Goal: Task Accomplishment & Management: Manage account settings

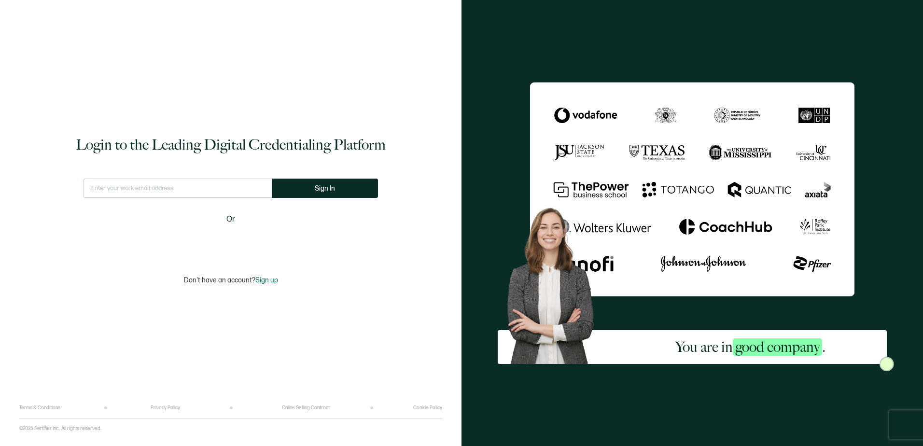
click at [145, 188] on input "text" at bounding box center [178, 188] width 188 height 19
type input "[PERSON_NAME][EMAIL_ADDRESS][DOMAIN_NAME]"
click at [309, 184] on button "Sign In" at bounding box center [329, 188] width 106 height 19
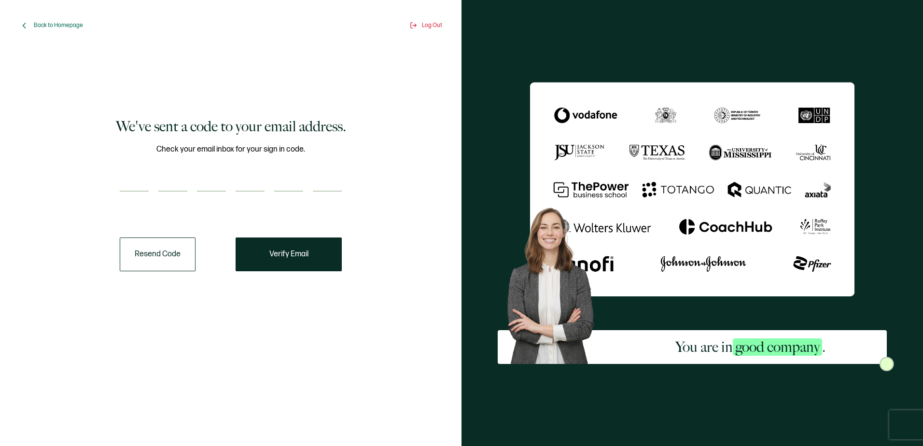
click at [130, 182] on input "number" at bounding box center [134, 181] width 29 height 19
type input "7"
type input "6"
type input "1"
type input "7"
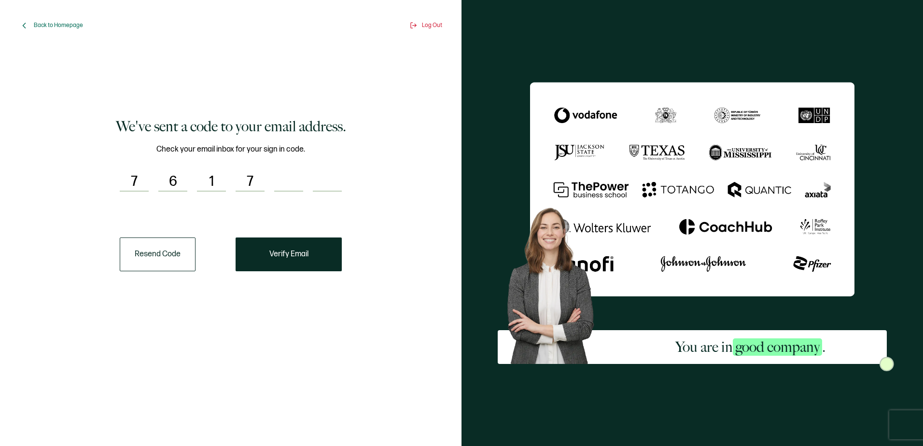
type input "0"
type input "1"
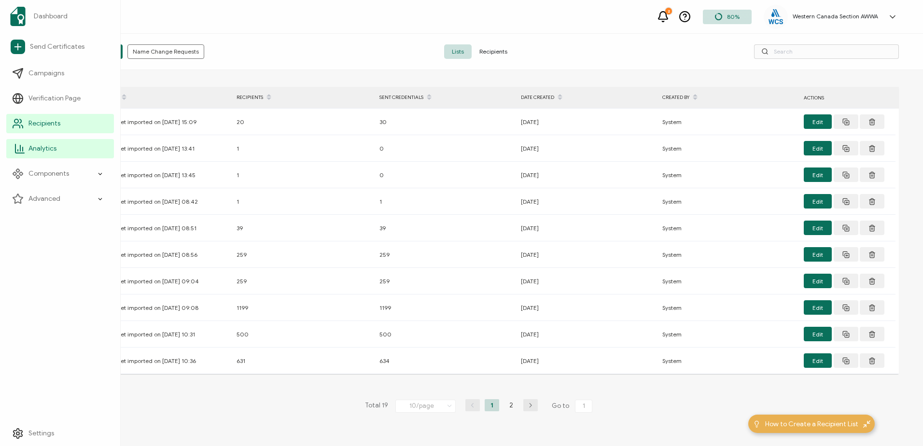
click at [35, 148] on span "Analytics" at bounding box center [42, 149] width 28 height 10
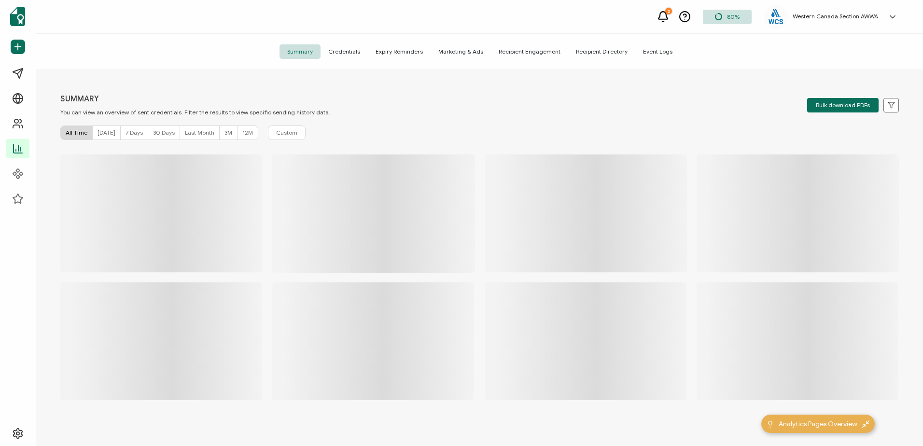
click at [348, 48] on span "Credentials" at bounding box center [344, 51] width 47 height 14
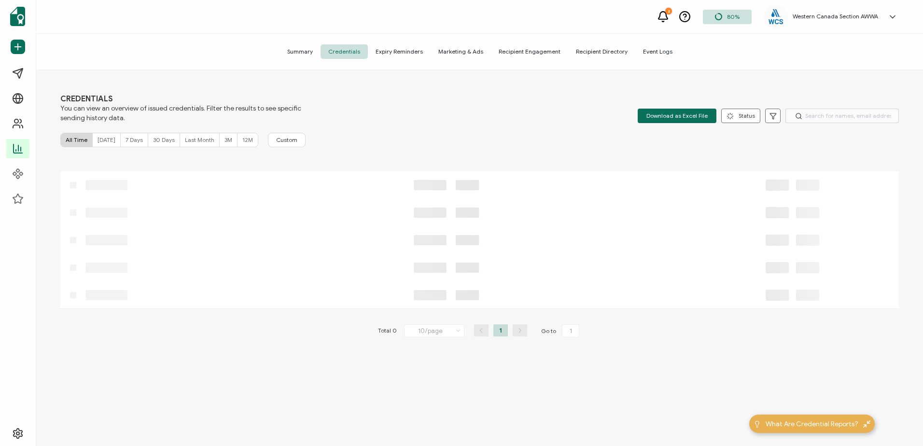
click at [355, 53] on span "Credentials" at bounding box center [344, 51] width 47 height 14
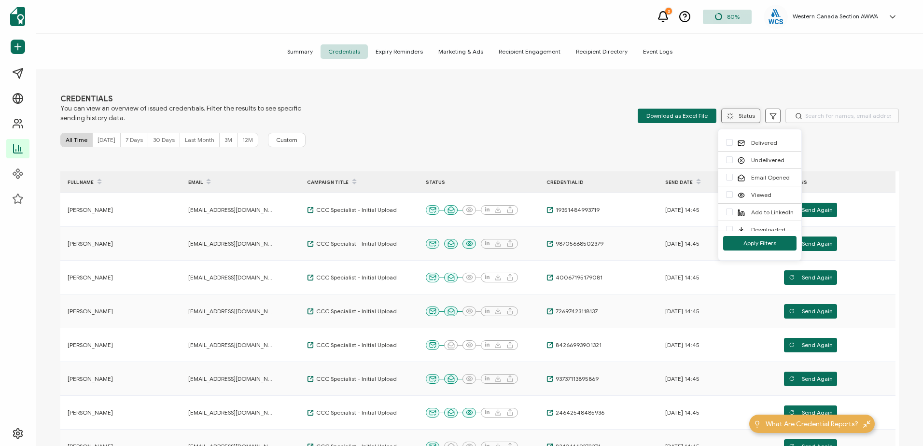
click at [737, 119] on button "Status" at bounding box center [740, 116] width 39 height 14
click at [731, 203] on span "checkbox-group" at bounding box center [729, 204] width 7 height 7
click at [733, 201] on input "Downloaded" at bounding box center [733, 201] width 0 height 0
click at [752, 245] on span "Apply Filters" at bounding box center [760, 243] width 33 height 6
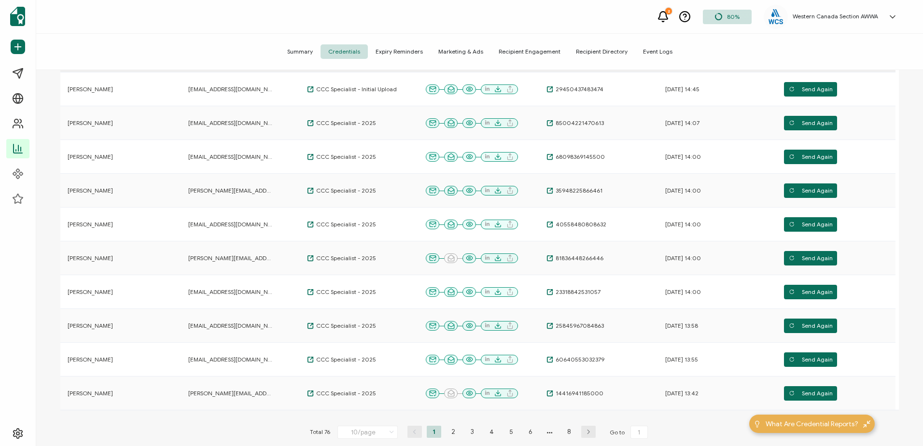
scroll to position [206, 0]
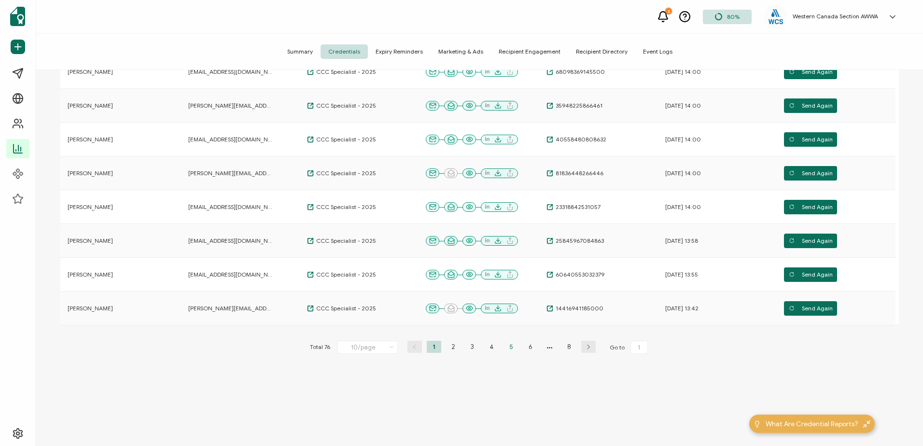
click at [508, 347] on li "5" at bounding box center [511, 347] width 14 height 12
type input "5"
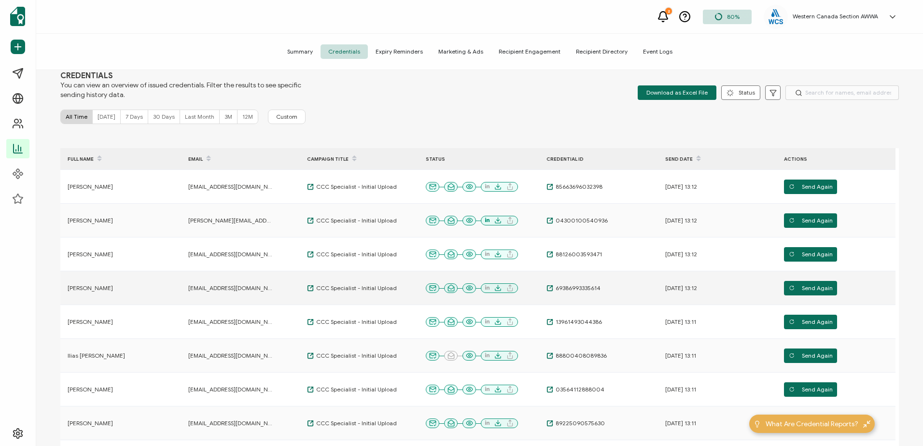
scroll to position [0, 0]
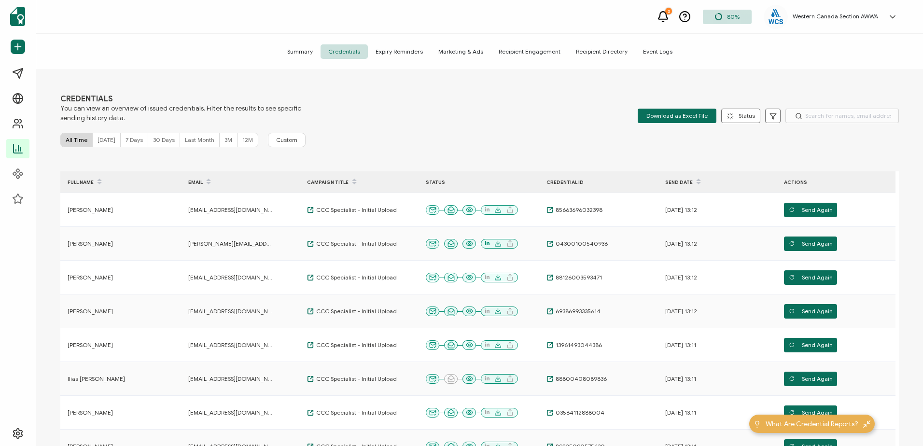
click at [453, 122] on div "CREDENTIALS You can view an overview of issued credentials. Filter the results …" at bounding box center [479, 108] width 839 height 29
click at [511, 48] on span "Recipient Engagement" at bounding box center [529, 51] width 77 height 14
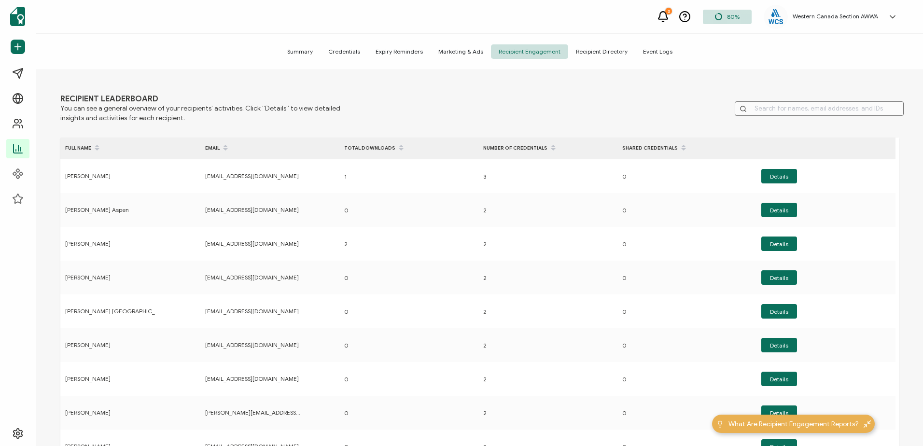
click at [302, 51] on span "Summary" at bounding box center [300, 51] width 41 height 14
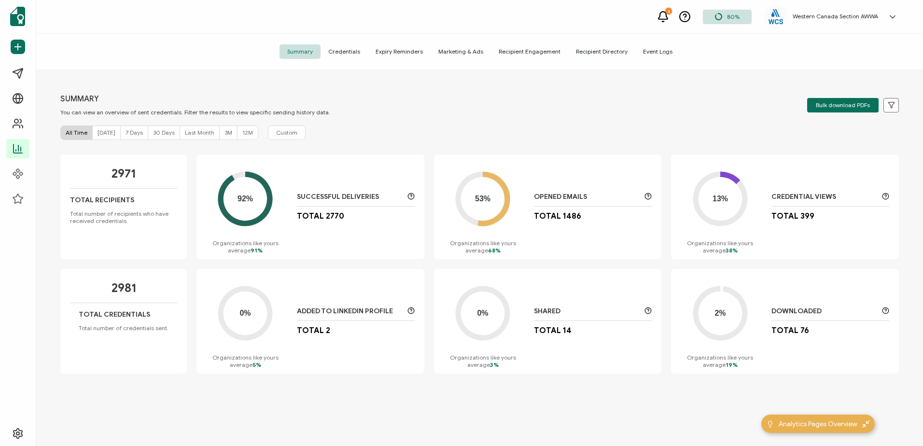
click at [267, 189] on icon at bounding box center [245, 198] width 49 height 49
click at [458, 119] on div "SUMMARY You can view an overview of sent credentials. Filter the results to vie…" at bounding box center [479, 259] width 887 height 379
click at [832, 13] on h5 "Western Canada Section AWWA" at bounding box center [835, 16] width 85 height 7
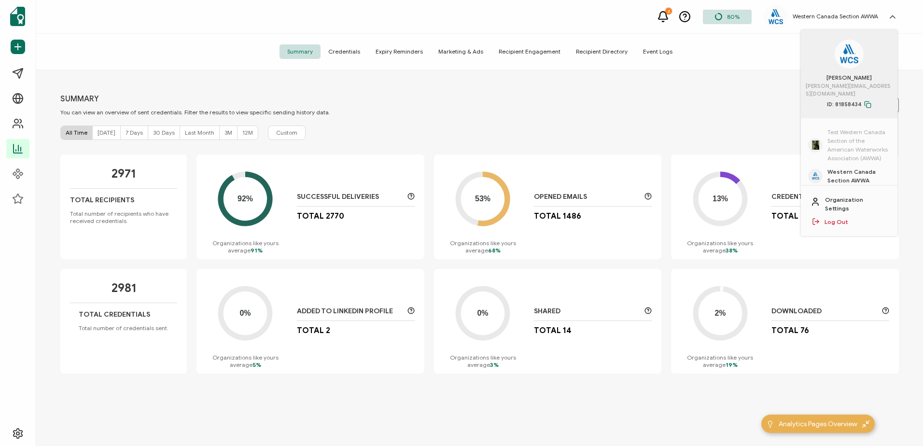
click at [845, 133] on span "Test Western Canada Section of the American Waterworks Association (AWWA)" at bounding box center [859, 145] width 63 height 35
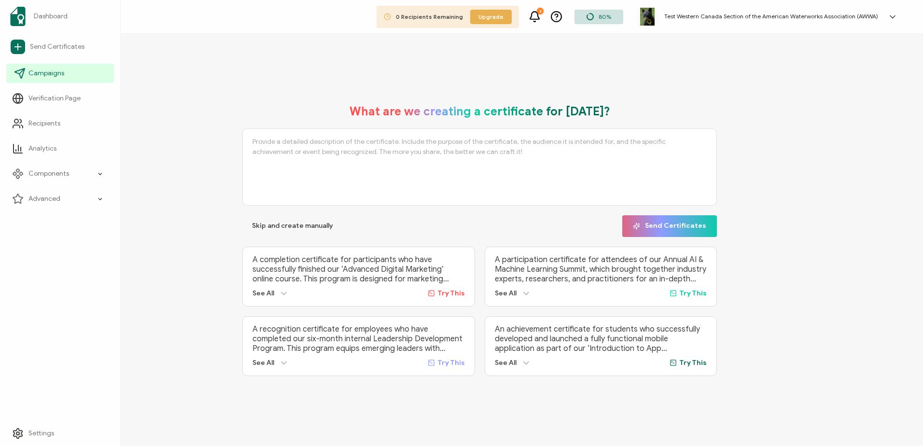
click at [47, 81] on link "Campaigns" at bounding box center [60, 73] width 108 height 19
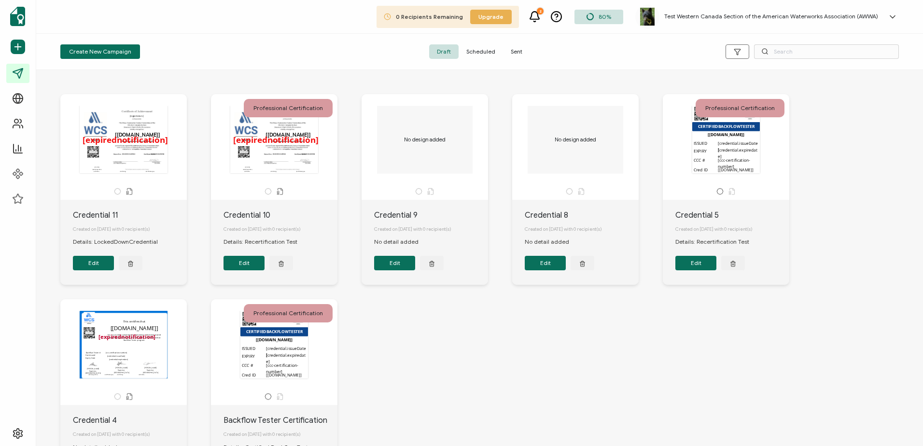
click at [519, 48] on span "Sent" at bounding box center [516, 51] width 27 height 14
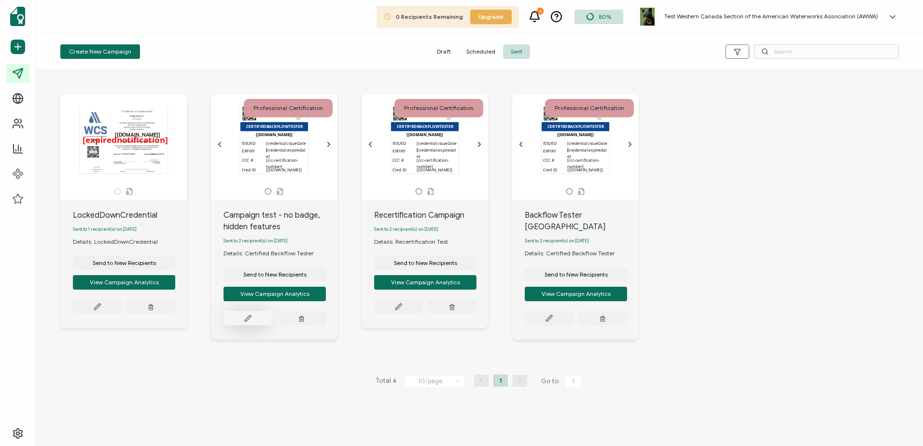
click at [122, 314] on button at bounding box center [97, 306] width 49 height 14
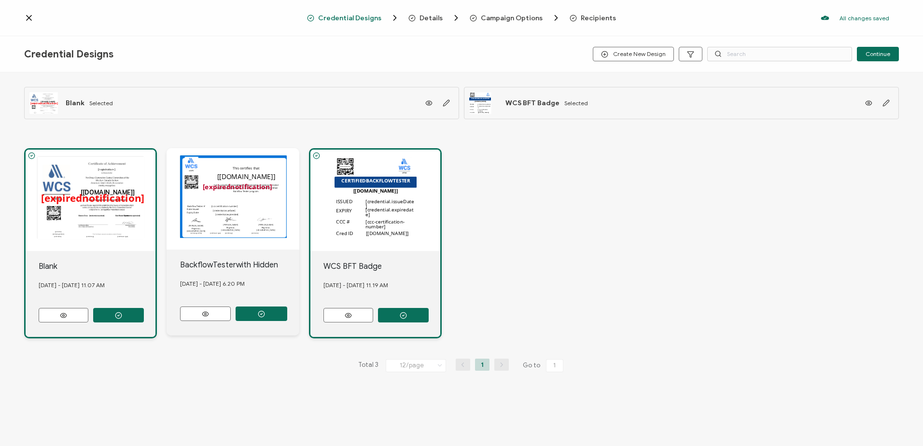
click at [592, 20] on span "Recipients" at bounding box center [598, 17] width 35 height 7
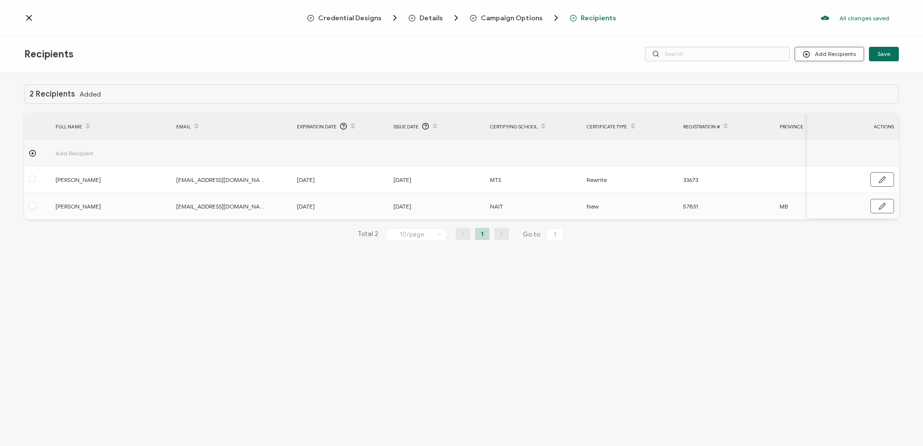
click at [848, 53] on button "Add Recipients" at bounding box center [830, 54] width 70 height 14
click at [32, 151] on icon at bounding box center [32, 153] width 7 height 7
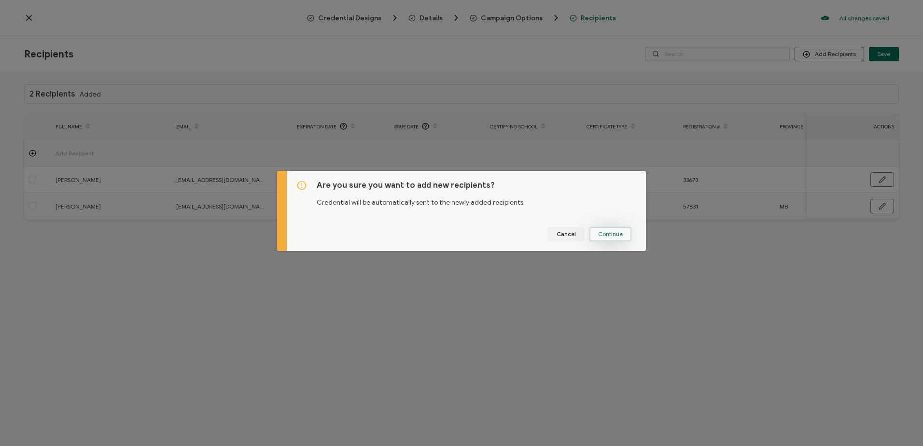
click at [609, 234] on span "Continue" at bounding box center [610, 234] width 25 height 6
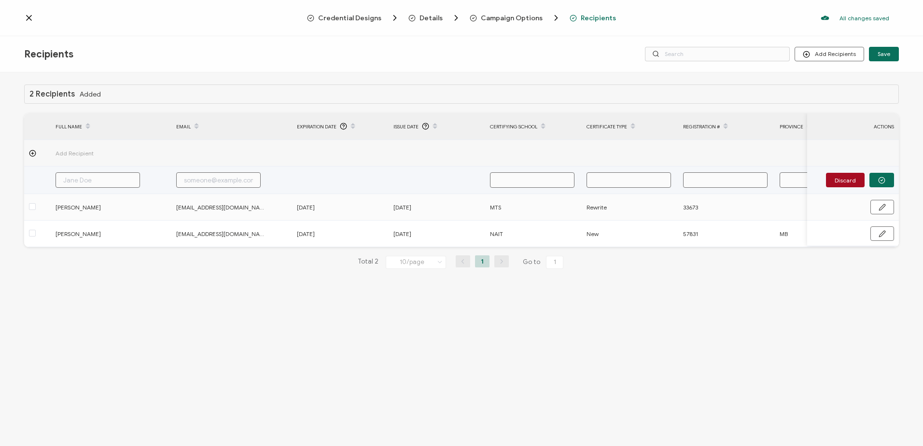
click at [320, 179] on td at bounding box center [340, 181] width 97 height 28
click at [81, 177] on input "text" at bounding box center [98, 179] width 84 height 15
type input "M"
type input "Ma"
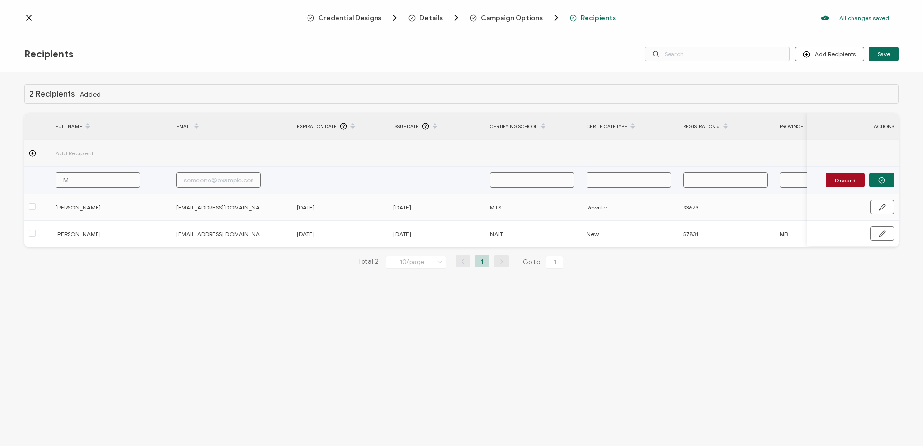
type input "Ma"
type input "Mar"
type input "Mari"
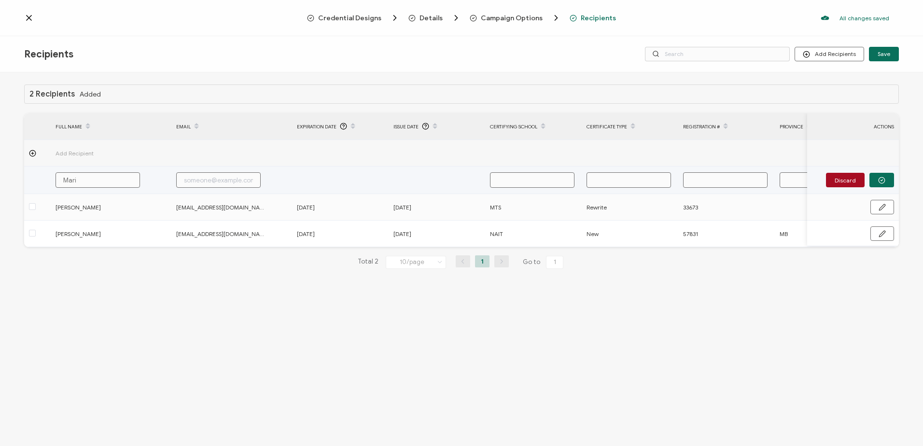
type input "[PERSON_NAME]"
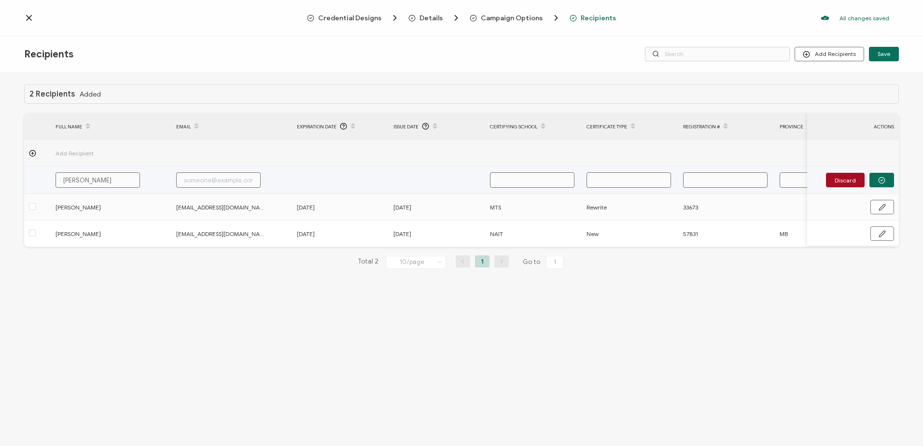
type input "[PERSON_NAME]"
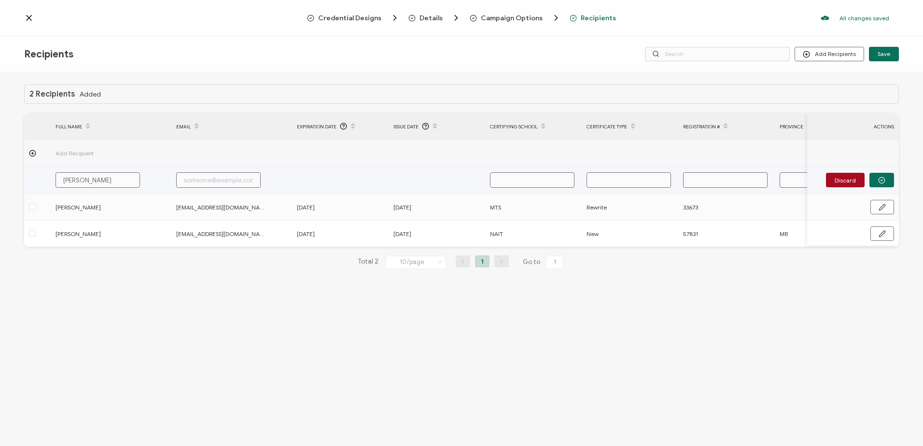
type input "[PERSON_NAME]"
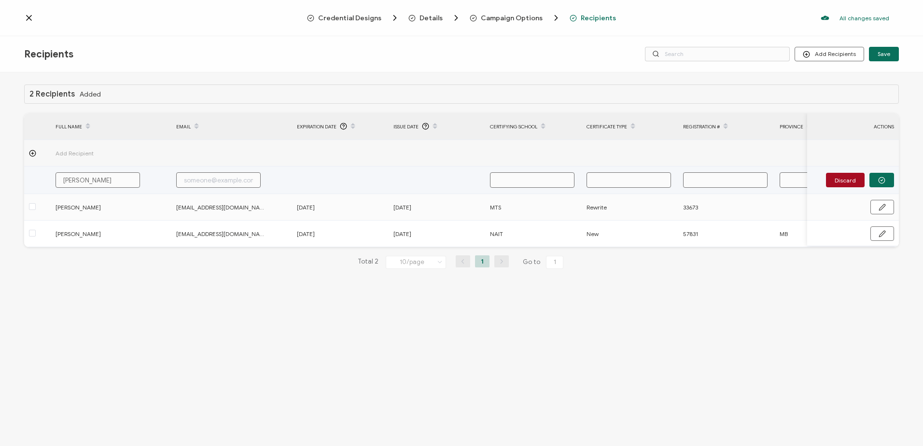
type input "[PERSON_NAME]"
drag, startPoint x: 120, startPoint y: 181, endPoint x: -84, endPoint y: 178, distance: 204.2
click at [0, 178] on html "Credential Designs Details Campaign Options Recipients All changes saved We sav…" at bounding box center [461, 223] width 923 height 446
click at [152, 56] on div "Recipients" at bounding box center [170, 54] width 292 height 12
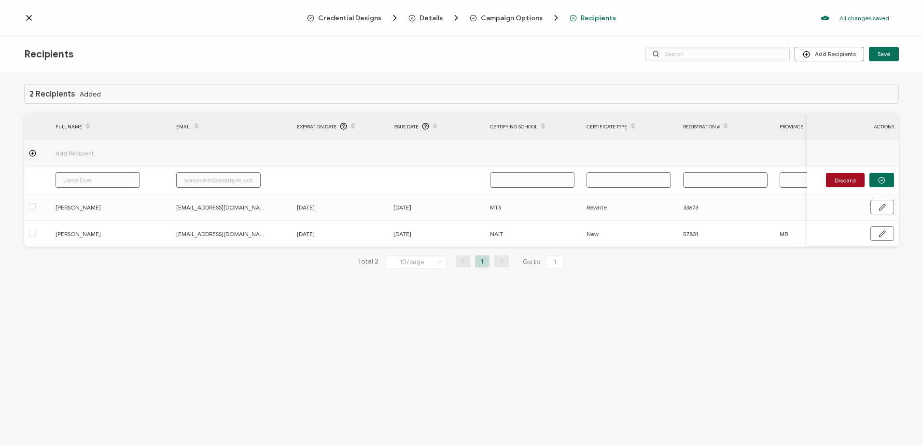
click at [26, 16] on icon at bounding box center [29, 18] width 10 height 10
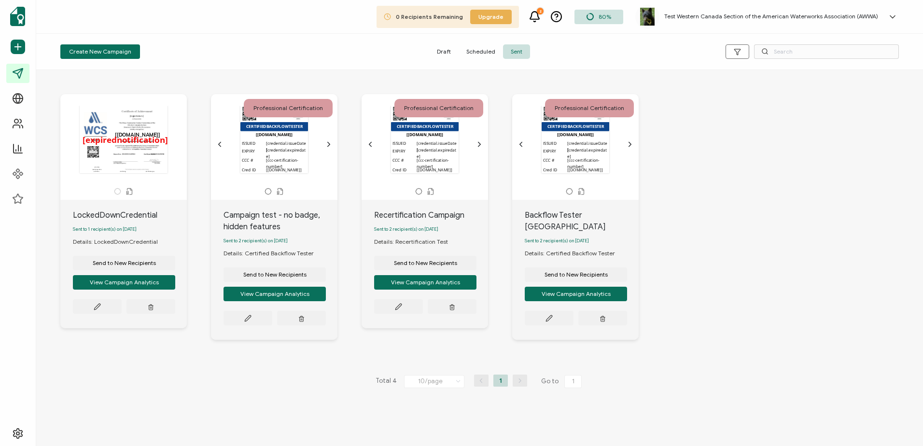
click at [810, 15] on h5 "Test Western Canada Section of the American Waterworks Association (AWWA)" at bounding box center [771, 16] width 214 height 7
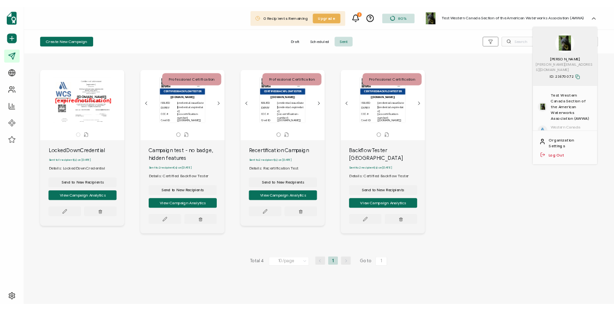
scroll to position [57, 0]
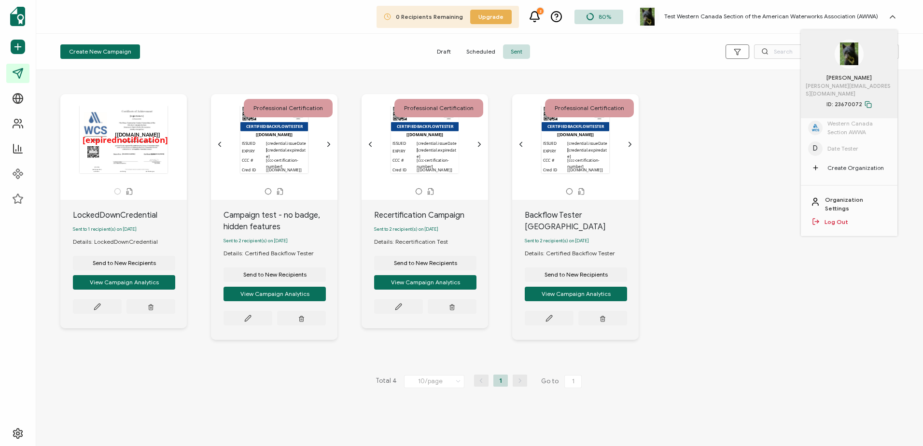
click at [836, 144] on span "Date Tester" at bounding box center [843, 148] width 31 height 9
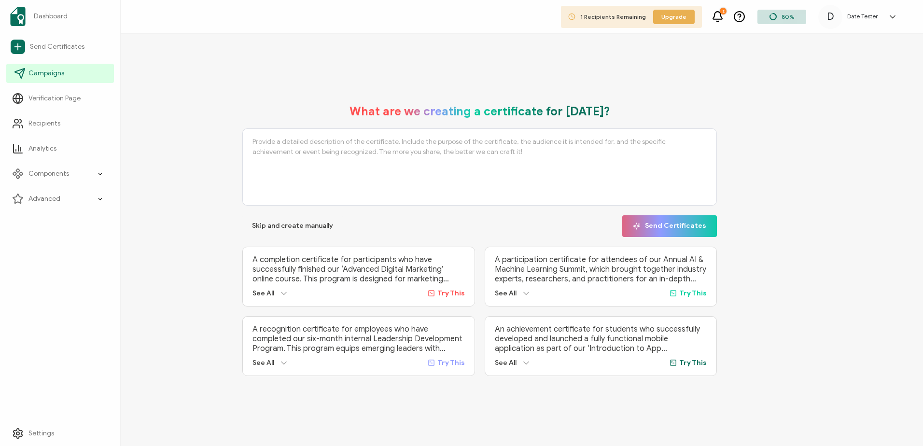
click at [51, 69] on span "Campaigns" at bounding box center [46, 74] width 36 height 10
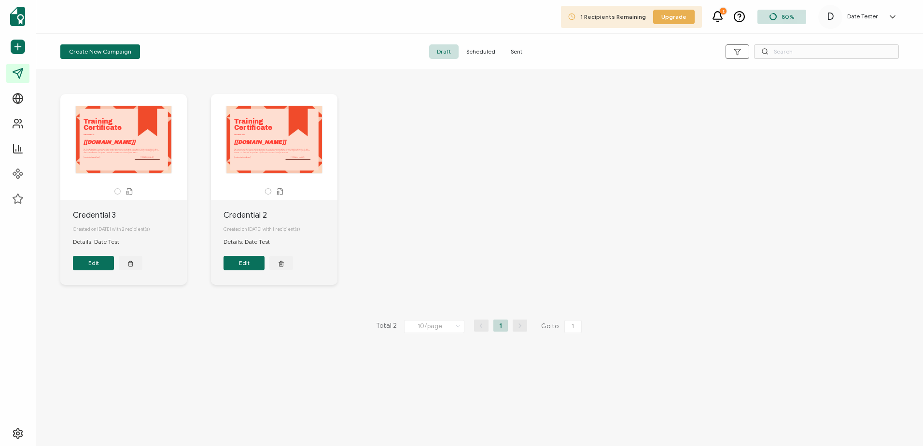
click at [519, 48] on span "Sent" at bounding box center [516, 51] width 27 height 14
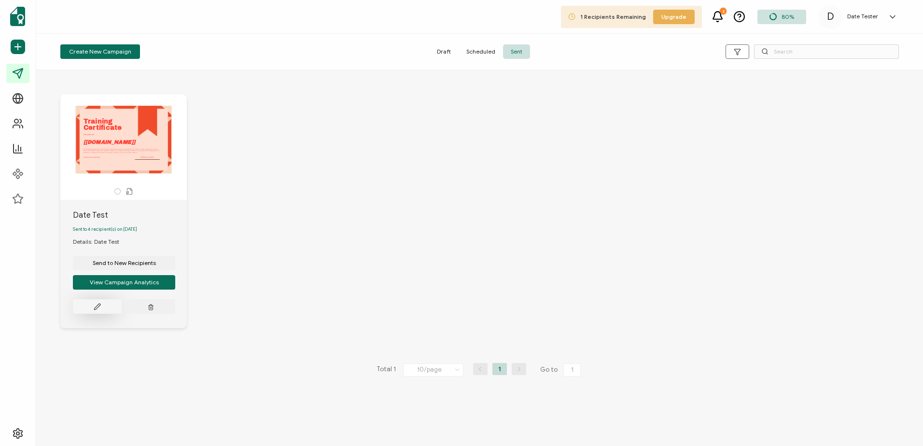
click at [91, 309] on button at bounding box center [97, 306] width 49 height 14
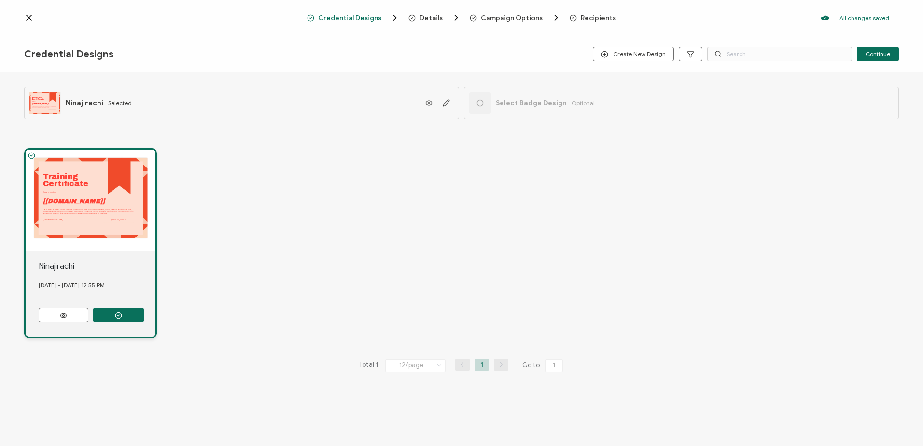
click at [600, 18] on span "Recipients" at bounding box center [598, 17] width 35 height 7
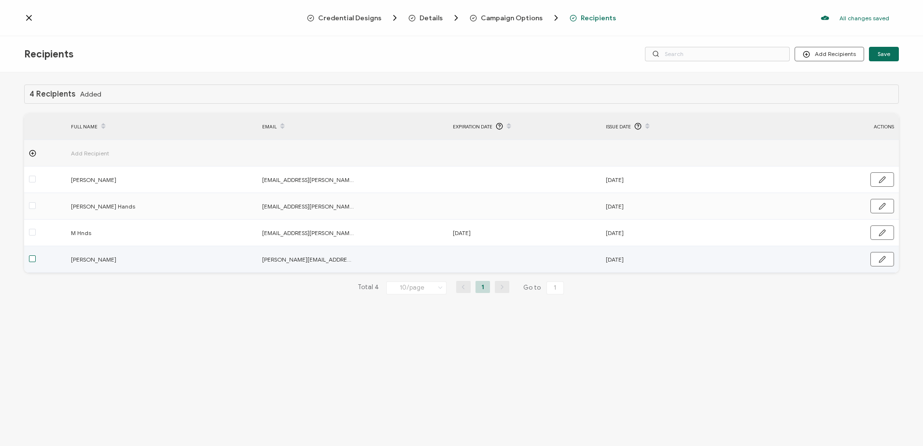
click at [32, 258] on span at bounding box center [32, 258] width 7 height 7
click at [36, 255] on input "checkbox" at bounding box center [36, 255] width 0 height 0
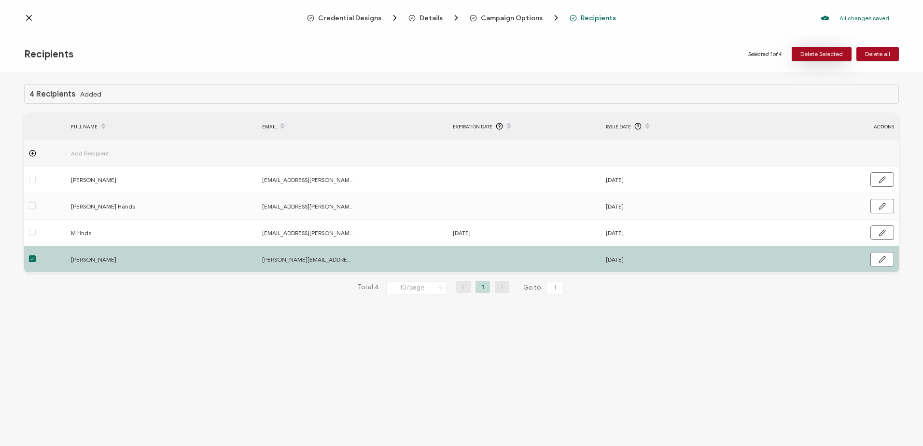
click at [817, 50] on button "Delete Selected" at bounding box center [822, 54] width 60 height 14
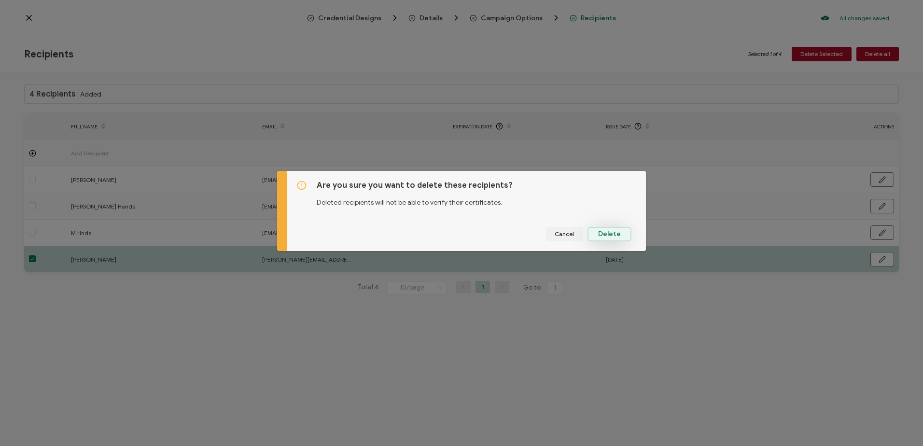
click at [602, 232] on span "Delete" at bounding box center [609, 234] width 23 height 7
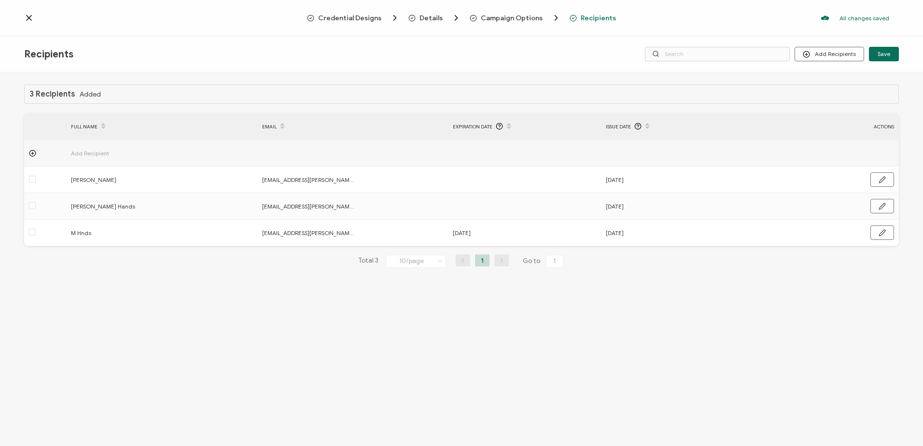
click at [31, 153] on icon at bounding box center [32, 153] width 7 height 7
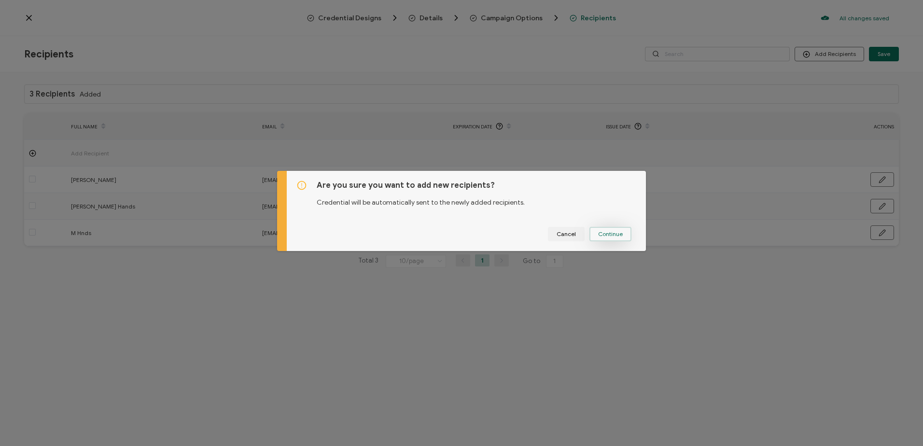
click at [615, 235] on span "Continue" at bounding box center [610, 234] width 25 height 6
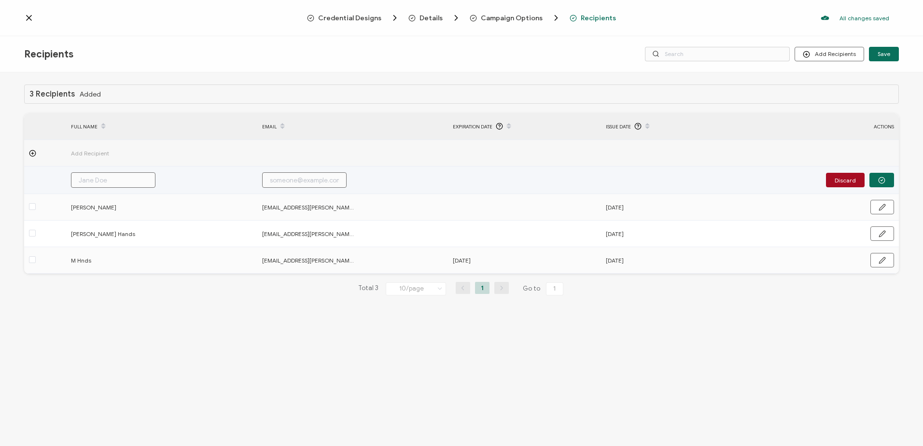
click at [89, 182] on input "text" at bounding box center [113, 179] width 84 height 15
type input "M"
type input "Ma"
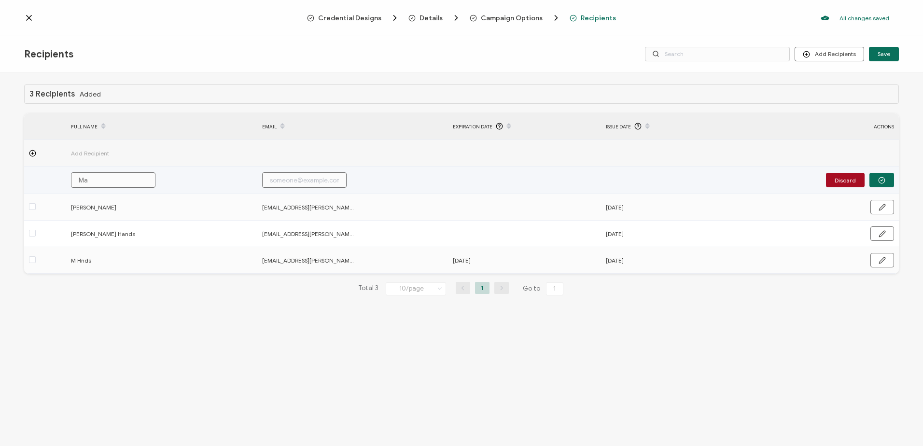
type input "Mar"
type input "Mari"
type input "[PERSON_NAME]"
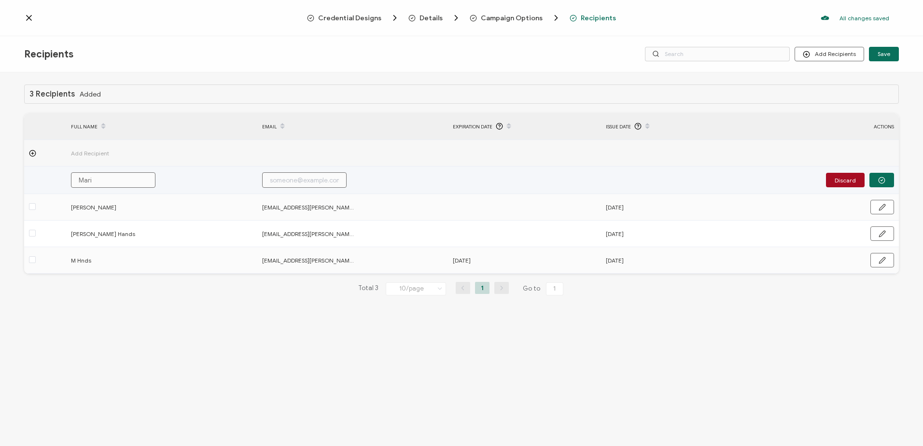
type input "[PERSON_NAME]"
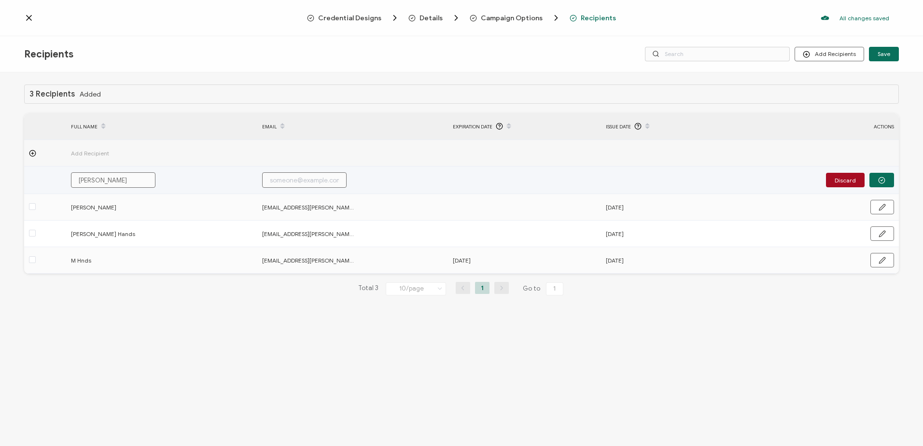
type input "[PERSON_NAME]"
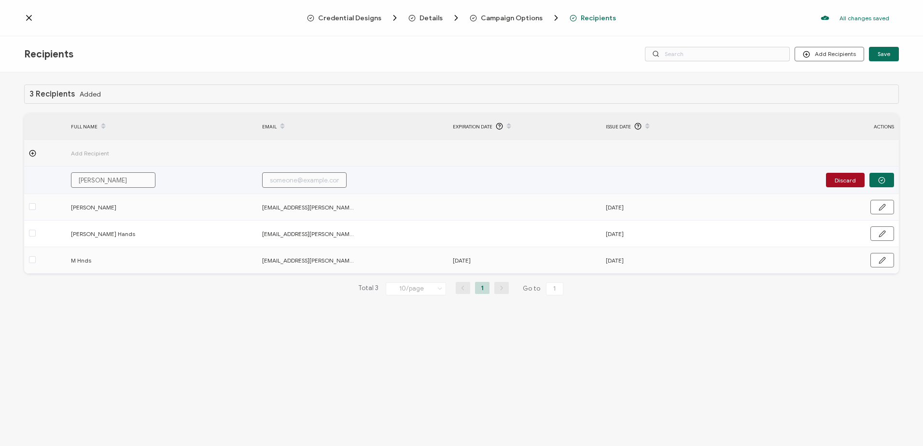
type input "[PERSON_NAME]"
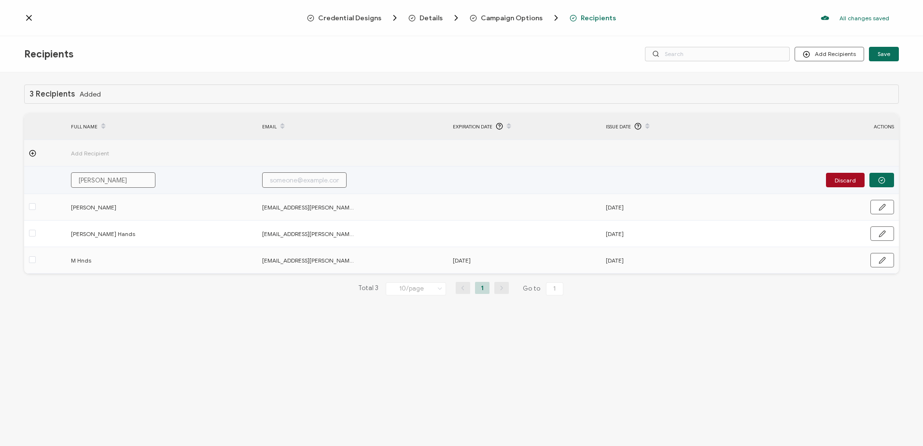
type input "[PERSON_NAME]"
type input "m"
type input "ma"
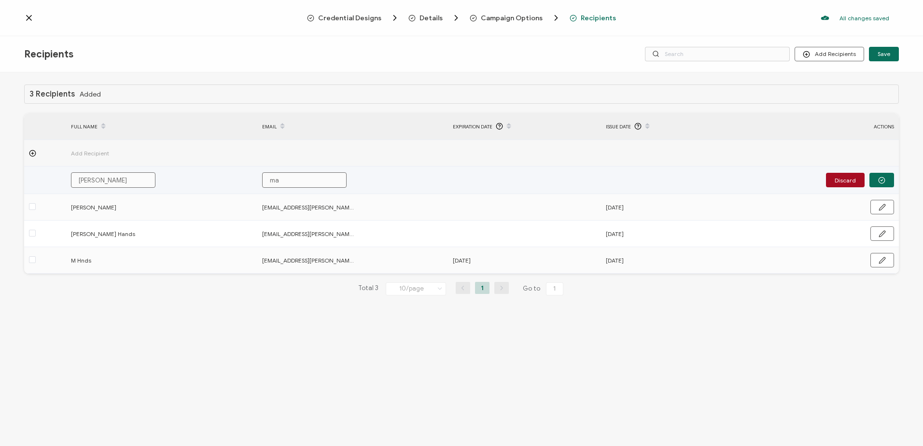
type input "mar"
type input "mari"
type input "[PERSON_NAME]"
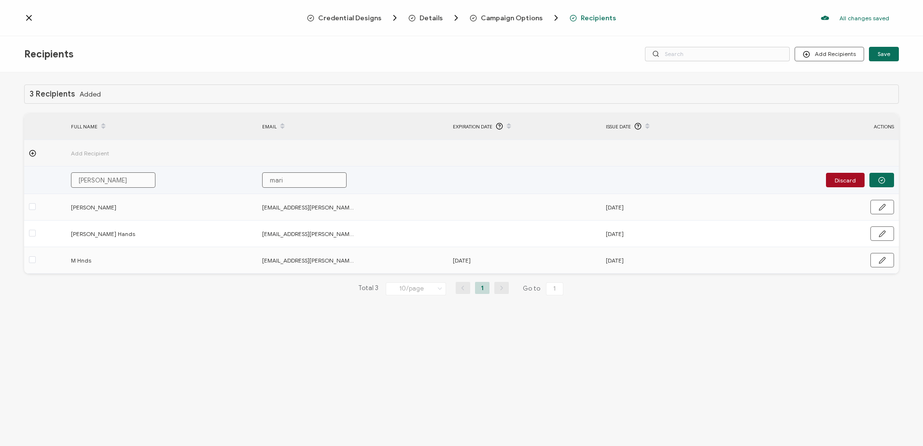
type input "[PERSON_NAME]"
type input "[PERSON_NAME]@"
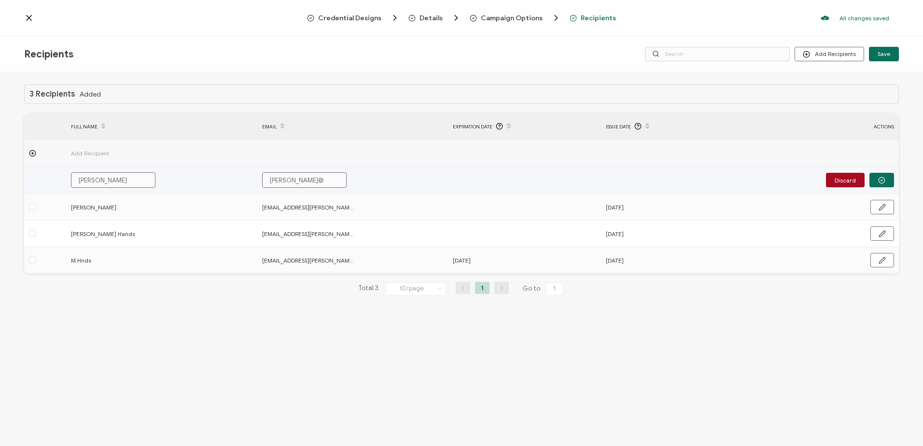
type input "[PERSON_NAME]@b"
type input "[PERSON_NAME]@bl"
type input "[PERSON_NAME]@blu"
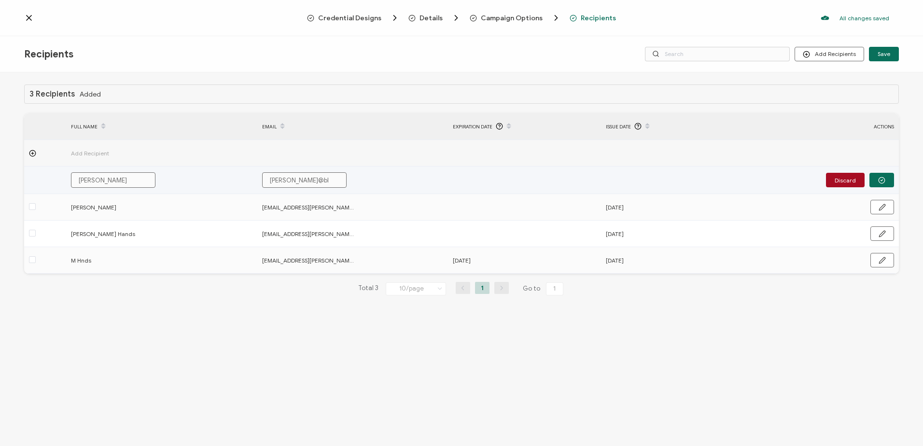
type input "[PERSON_NAME]@blu"
type input "[PERSON_NAME]@blue"
type input "[PERSON_NAME]@blue-"
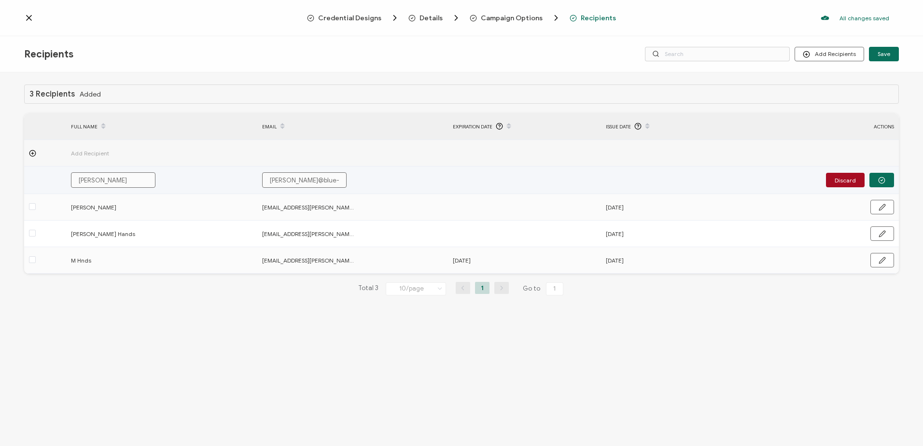
type input "[PERSON_NAME]@blue-s"
type input "[PERSON_NAME]@blue-sa"
type input "[PERSON_NAME]@blue-sag"
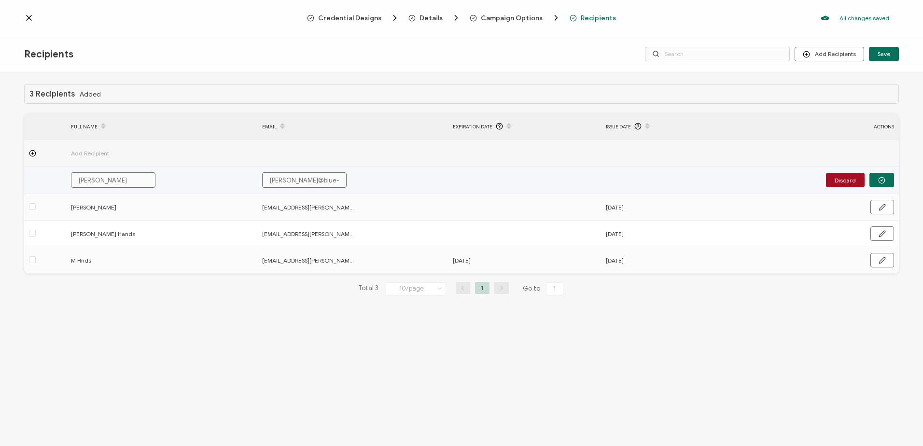
type input "[PERSON_NAME]@blue-sag"
type input "[PERSON_NAME]@blue-sage"
type input "[PERSON_NAME]@blue-sage."
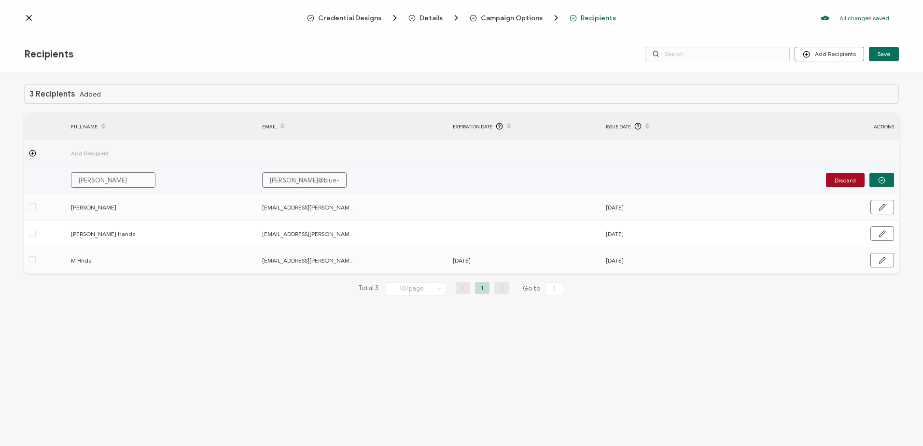
type input "[PERSON_NAME]@blue-sage.c"
type input "[PERSON_NAME][EMAIL_ADDRESS][DOMAIN_NAME]"
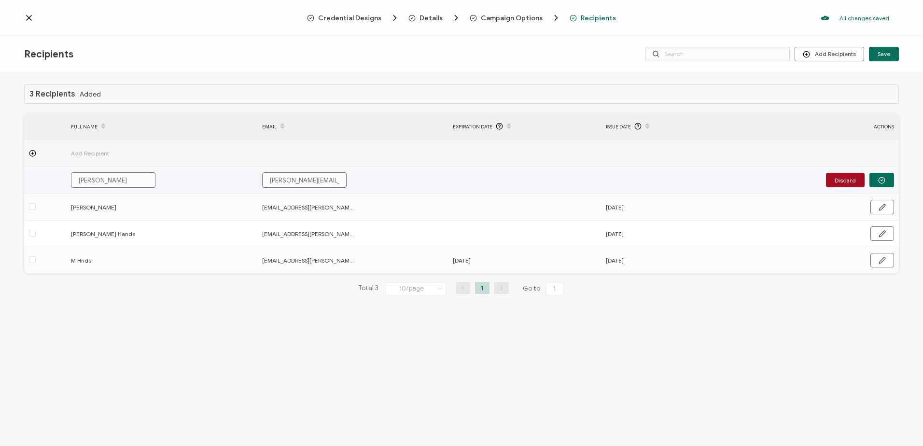
click at [366, 182] on div "[PERSON_NAME][EMAIL_ADDRESS][DOMAIN_NAME]" at bounding box center [317, 179] width 120 height 15
click at [882, 179] on icon "button" at bounding box center [881, 180] width 7 height 7
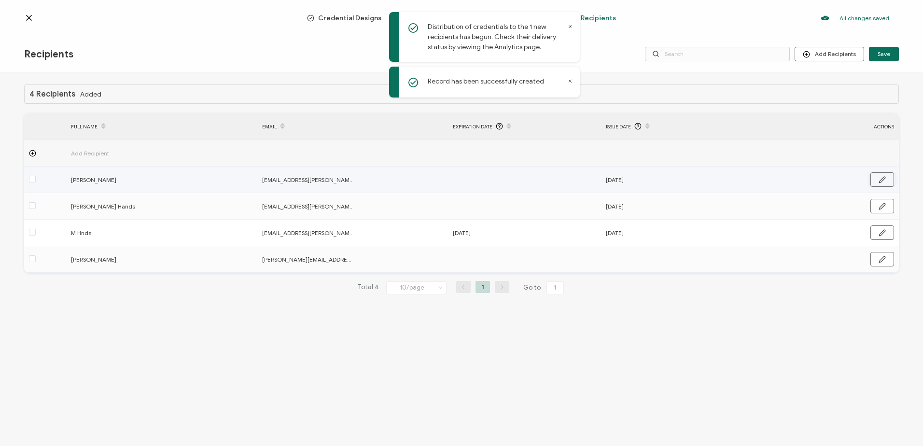
click at [884, 179] on icon "button" at bounding box center [882, 179] width 7 height 7
click at [502, 182] on input "text" at bounding box center [495, 179] width 84 height 15
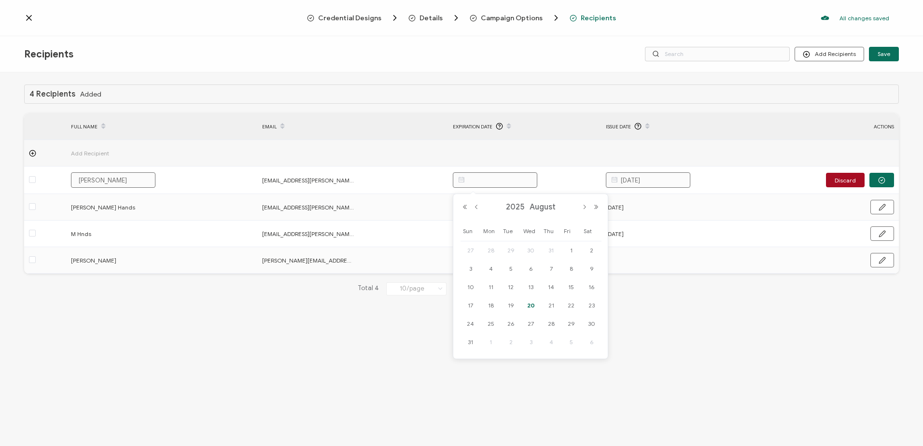
click at [31, 19] on icon at bounding box center [29, 17] width 5 height 5
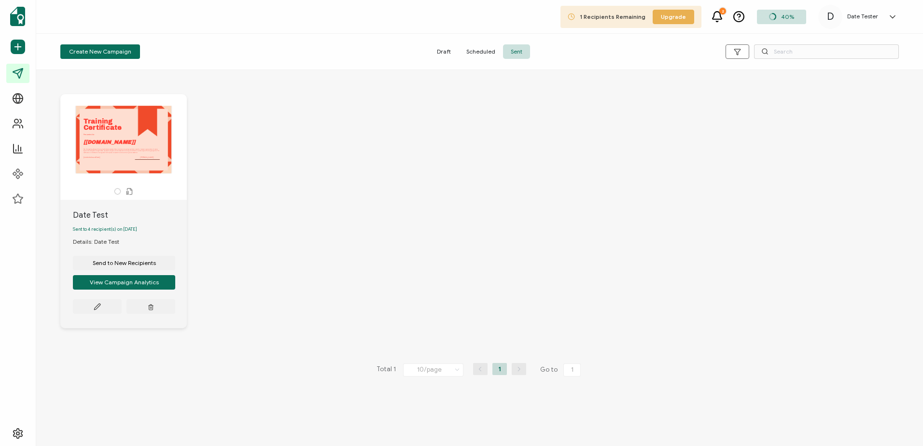
click at [858, 16] on h5 "Date Tester" at bounding box center [862, 16] width 31 height 7
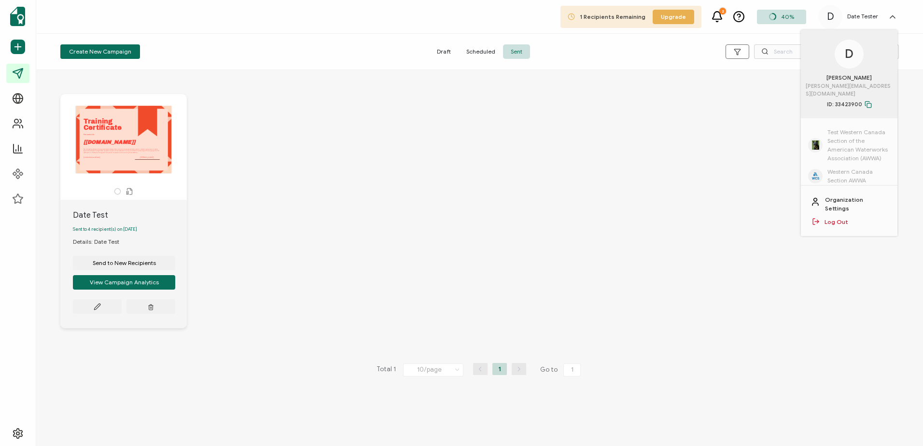
click at [835, 168] on span "Western Canada Section AWWA" at bounding box center [859, 176] width 63 height 17
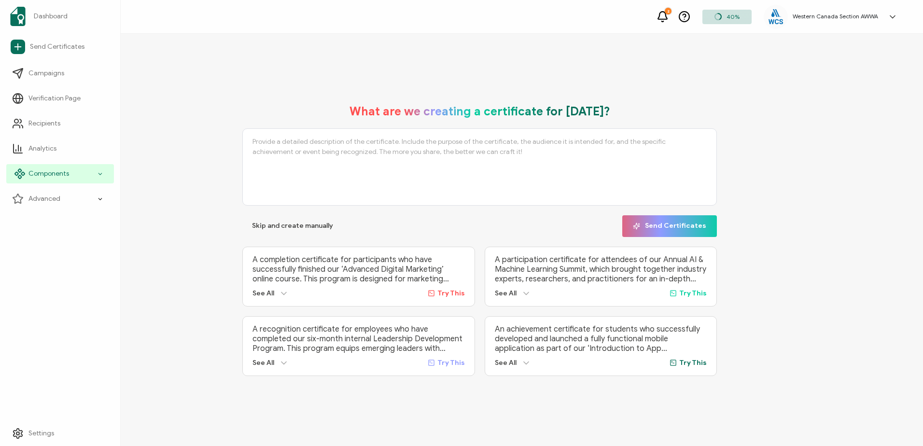
click at [42, 172] on span "Components" at bounding box center [48, 174] width 41 height 10
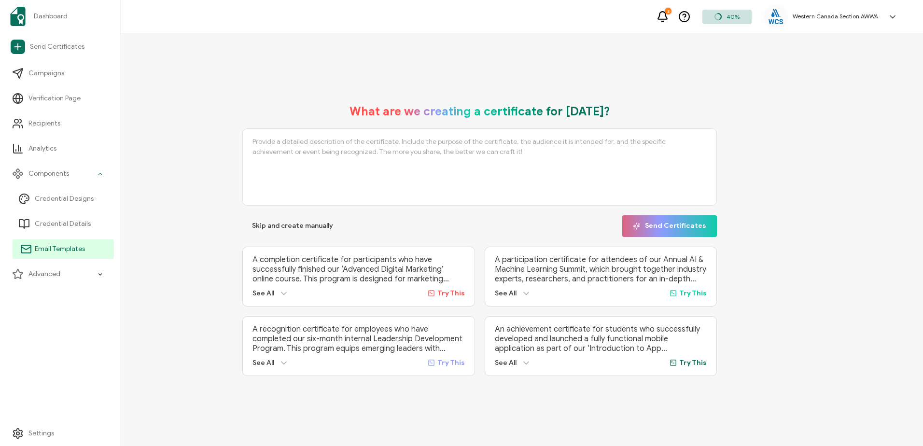
click at [49, 249] on span "Email Templates" at bounding box center [60, 249] width 50 height 10
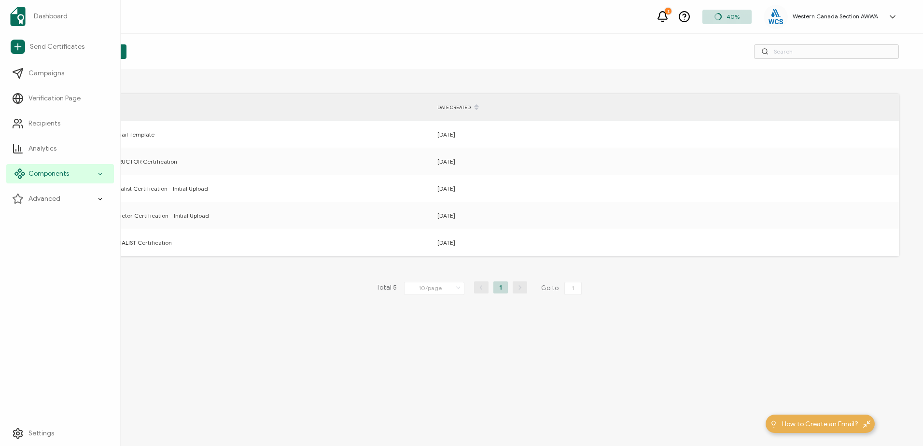
click at [93, 174] on div "Components" at bounding box center [60, 173] width 108 height 19
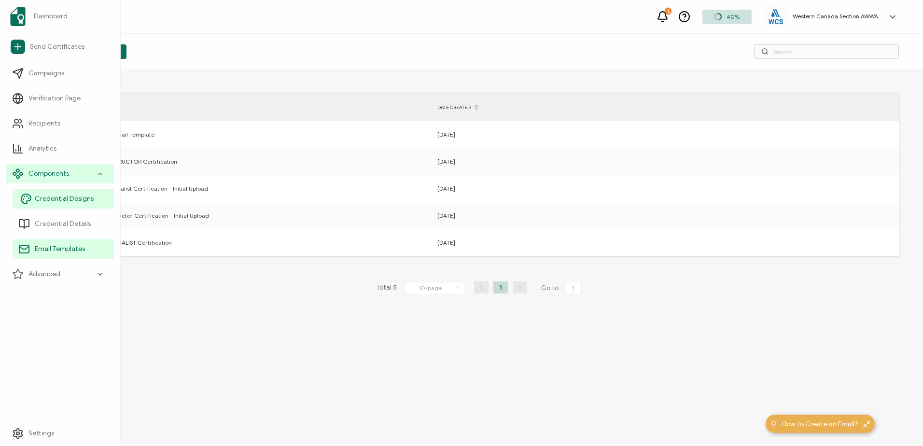
click at [87, 199] on span "Credential Designs" at bounding box center [64, 199] width 59 height 10
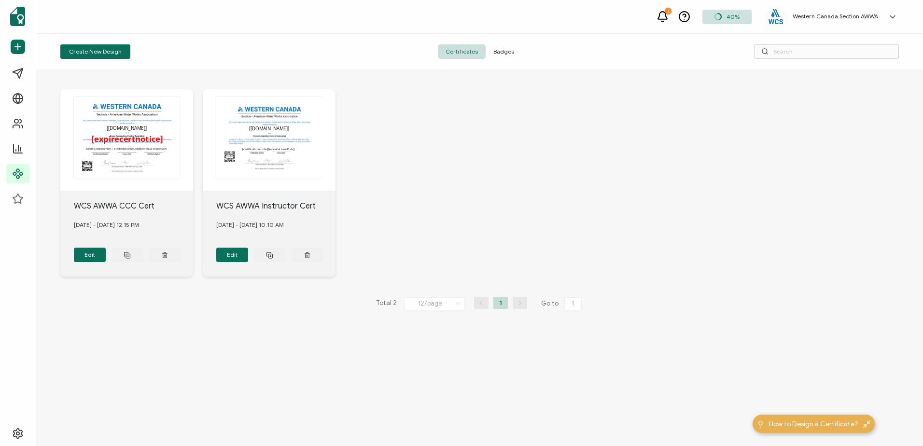
click at [124, 139] on div "The recipient’s full name, which will be automatically filled based on the info…" at bounding box center [126, 139] width 133 height 101
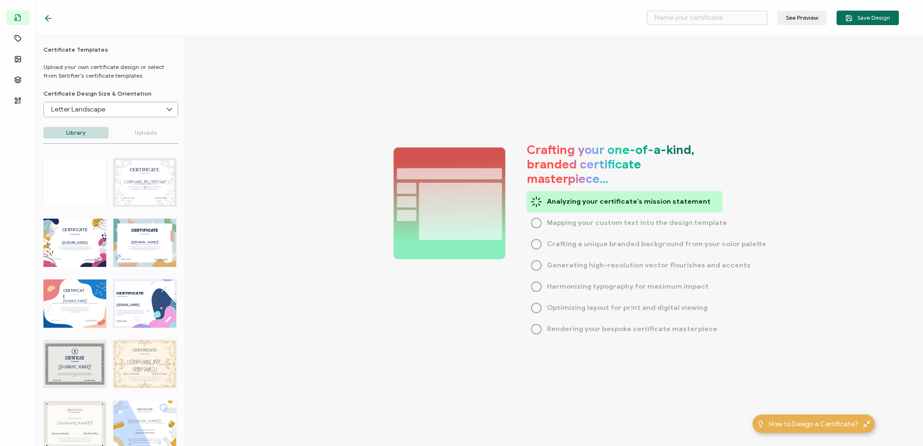
type input "WCS AWWA CCC Cert"
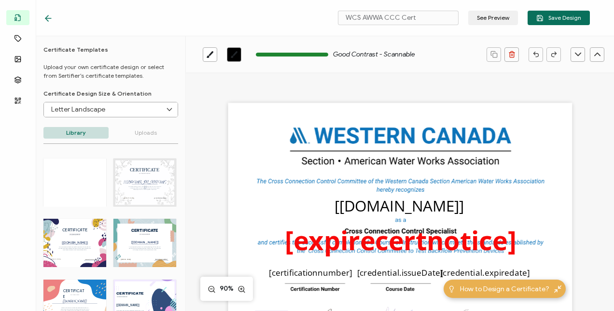
click at [52, 16] on icon at bounding box center [48, 19] width 10 height 10
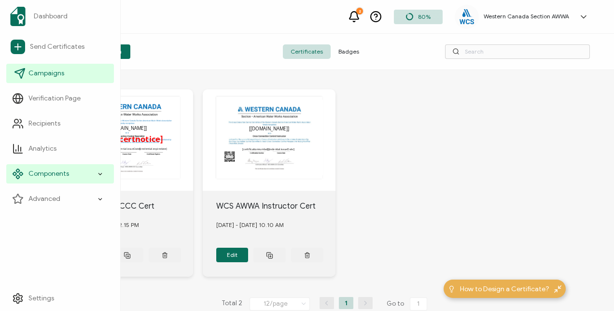
click at [42, 68] on link "Campaigns" at bounding box center [60, 73] width 108 height 19
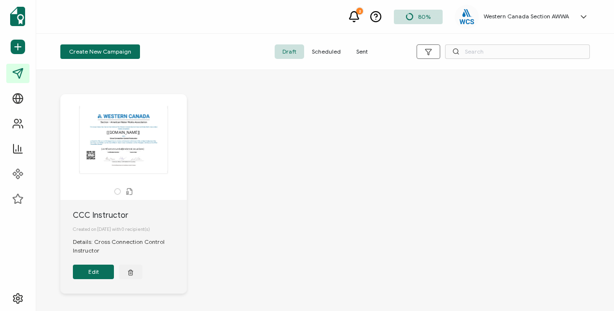
click at [365, 46] on span "Sent" at bounding box center [362, 51] width 27 height 14
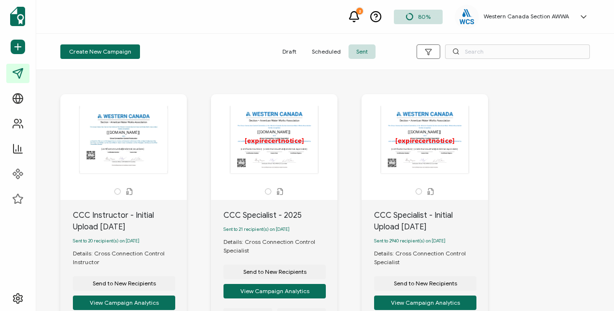
click at [410, 184] on div "The recipient’s full name, which will be automatically filled based on the info…" at bounding box center [425, 147] width 126 height 106
click at [412, 139] on div "The recipient’s full name, which will be automatically filled based on the info…" at bounding box center [424, 140] width 101 height 68
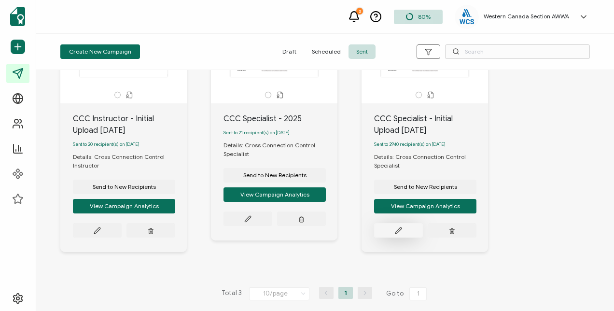
click at [101, 228] on icon at bounding box center [97, 230] width 7 height 7
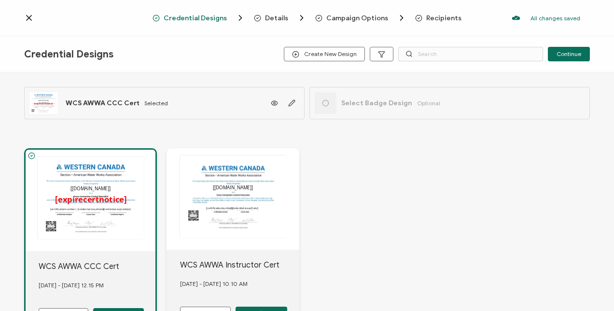
click at [432, 14] on span "Recipients" at bounding box center [438, 18] width 46 height 10
click at [449, 18] on span "Recipients" at bounding box center [443, 17] width 35 height 7
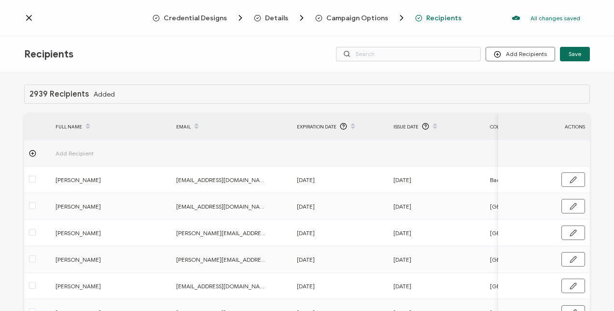
click at [341, 147] on td at bounding box center [340, 153] width 97 height 27
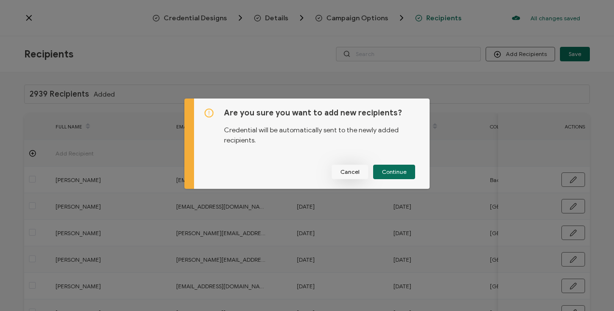
click at [343, 170] on span "Cancel" at bounding box center [349, 172] width 19 height 6
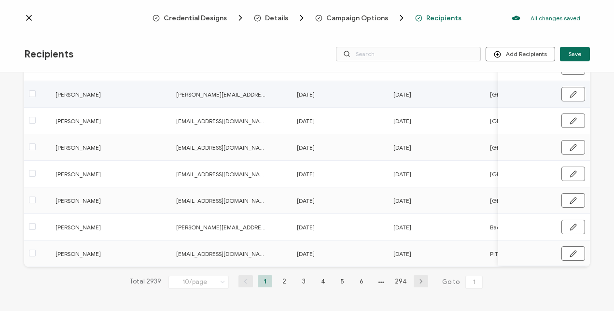
scroll to position [167, 0]
drag, startPoint x: 314, startPoint y: 264, endPoint x: 449, endPoint y: 267, distance: 134.3
click at [449, 267] on div "2939 Recipients Added FULL NAME EMAIL Expiration Date Issue Date College Certif…" at bounding box center [307, 111] width 566 height 385
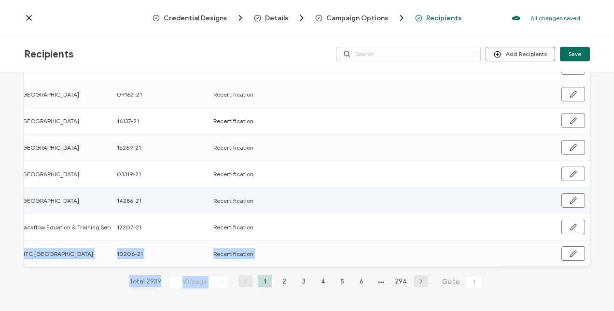
scroll to position [0, 0]
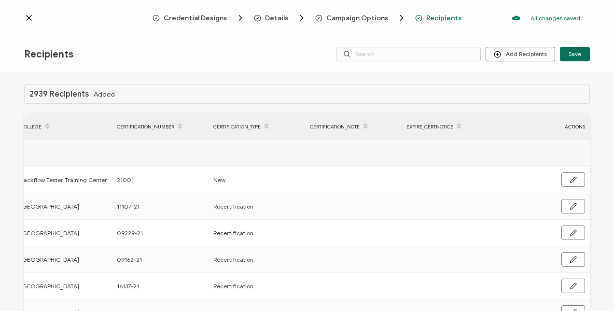
click at [218, 75] on div "2939 Recipients Added FULL NAME EMAIL Expiration Date Issue Date College Certif…" at bounding box center [307, 192] width 614 height 241
click at [437, 16] on span "Recipients" at bounding box center [443, 17] width 35 height 7
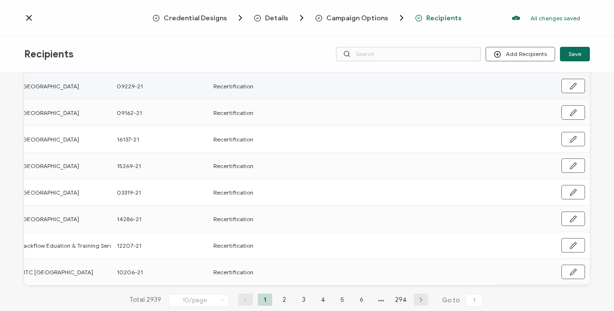
scroll to position [167, 0]
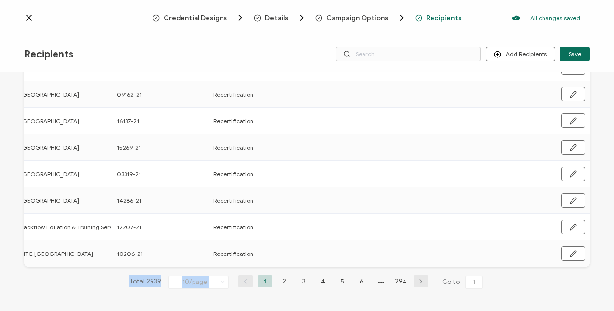
drag, startPoint x: 336, startPoint y: 267, endPoint x: 85, endPoint y: 276, distance: 250.7
click at [85, 276] on div "2939 Recipients Added FULL NAME EMAIL Expiration Date Issue Date College Certif…" at bounding box center [307, 111] width 566 height 385
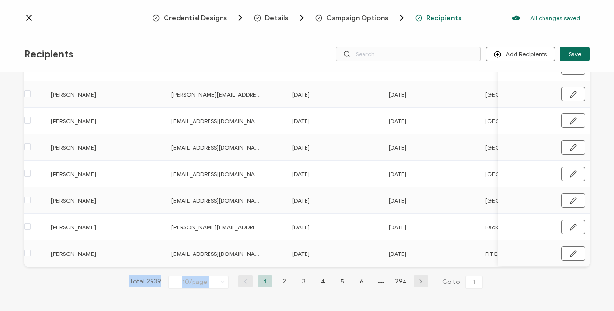
scroll to position [0, 0]
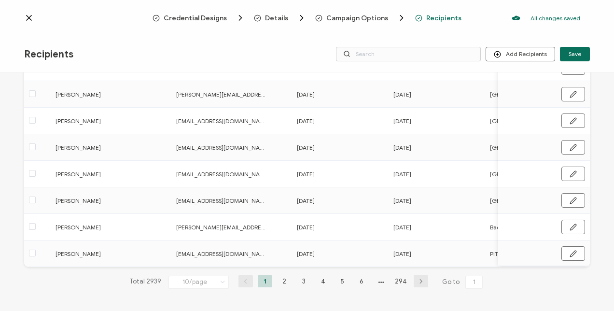
drag, startPoint x: 156, startPoint y: 48, endPoint x: 303, endPoint y: 53, distance: 146.9
click at [156, 47] on div "Recipients Add Recipients Upload Recipients Import From Recipients Import From …" at bounding box center [307, 54] width 614 height 36
click at [408, 51] on input "text" at bounding box center [408, 54] width 145 height 14
click at [397, 54] on input "text" at bounding box center [408, 54] width 145 height 14
click at [439, 15] on span "Recipients" at bounding box center [443, 17] width 35 height 7
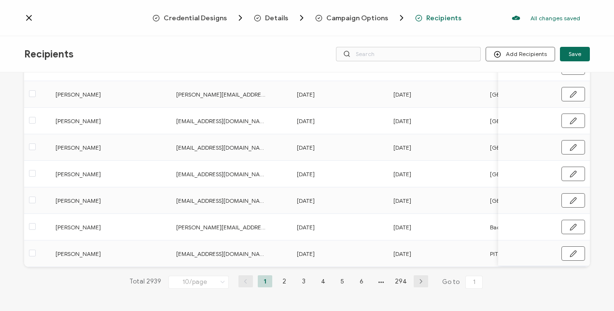
click at [439, 15] on span "Recipients" at bounding box center [443, 17] width 35 height 7
click at [29, 17] on icon at bounding box center [29, 17] width 5 height 5
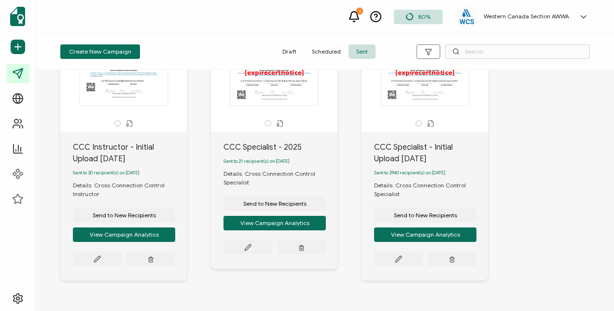
scroll to position [99, 0]
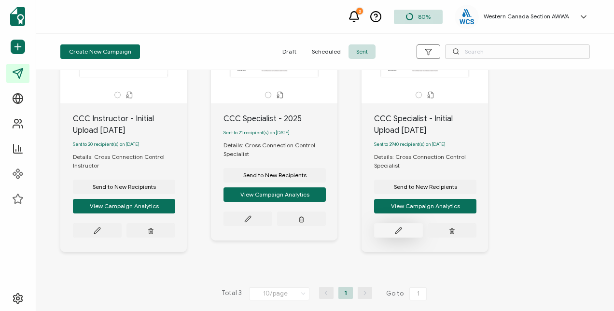
click at [122, 227] on button at bounding box center [97, 230] width 49 height 14
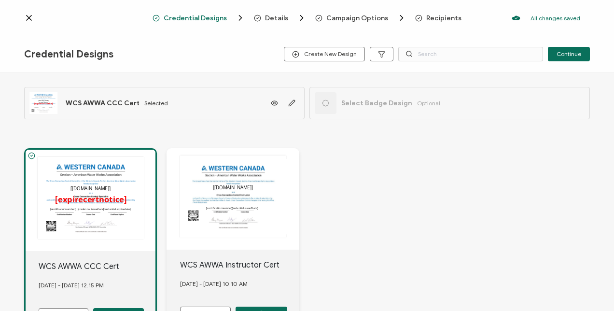
click at [436, 18] on span "Recipients" at bounding box center [443, 17] width 35 height 7
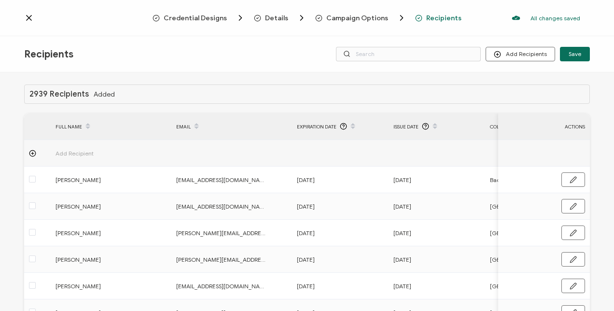
click at [330, 124] on span "Expiration Date" at bounding box center [317, 126] width 40 height 11
click at [24, 17] on icon at bounding box center [29, 18] width 10 height 10
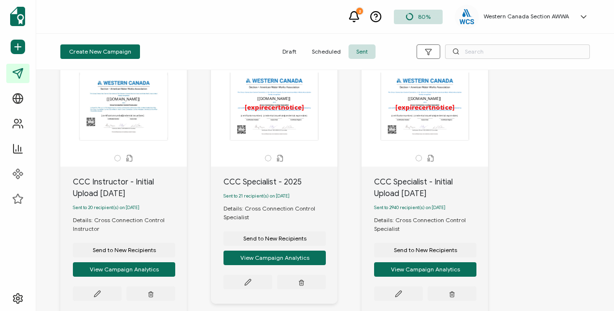
scroll to position [48, 0]
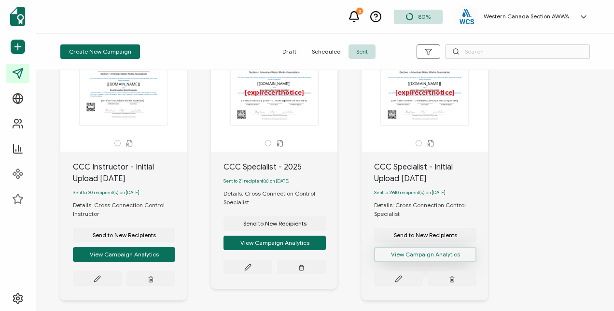
click at [175, 253] on button "View Campaign Analytics" at bounding box center [124, 254] width 102 height 14
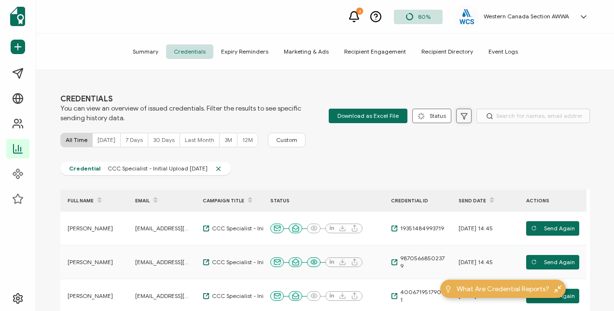
click at [462, 115] on icon at bounding box center [464, 116] width 6 height 6
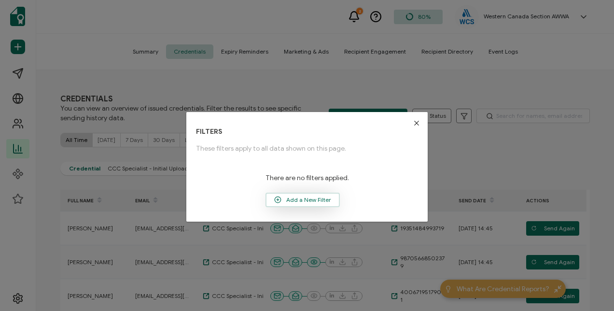
click at [277, 202] on circle "dialog" at bounding box center [278, 200] width 6 height 6
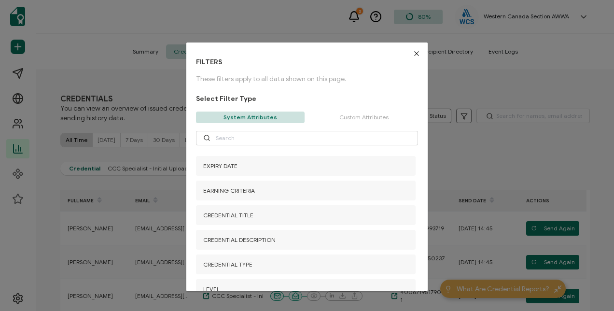
scroll to position [121, 0]
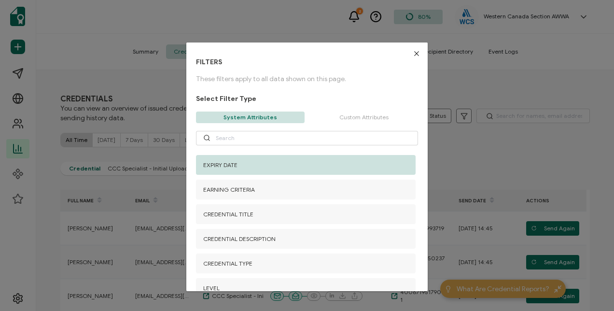
click at [234, 158] on div "EXPIRY DATE" at bounding box center [306, 165] width 220 height 20
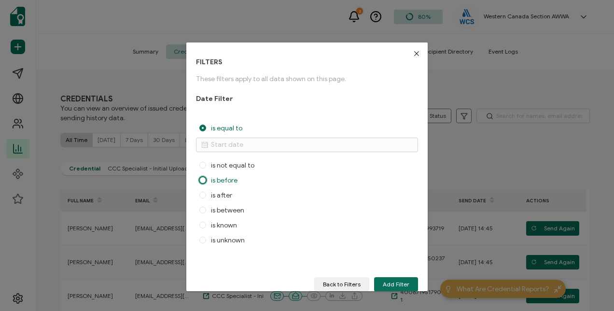
click at [203, 179] on span "dialog" at bounding box center [202, 180] width 7 height 7
click at [203, 179] on input "is before" at bounding box center [202, 181] width 7 height 8
radio input "true"
radio input "false"
radio input "true"
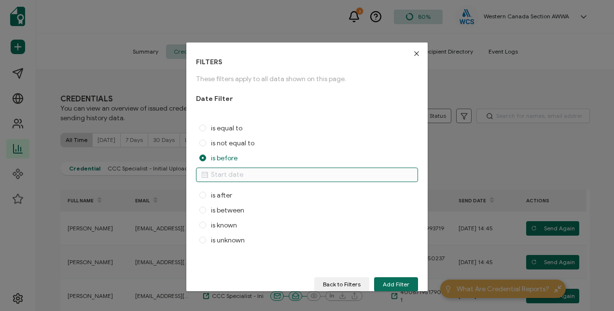
click at [239, 176] on body "2 80% Western Canada Section AWWA [PERSON_NAME] [PERSON_NAME][EMAIL_ADDRESS][DO…" at bounding box center [307, 155] width 614 height 311
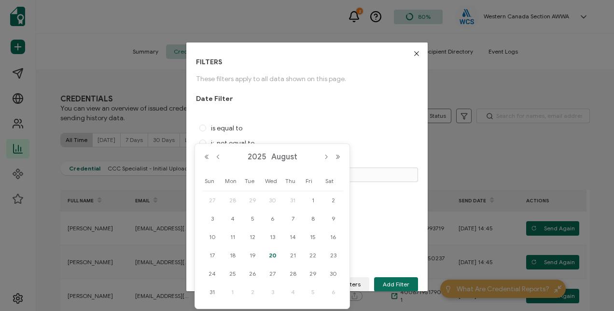
click at [271, 251] on span "20" at bounding box center [273, 256] width 12 height 12
type input "[DATE]"
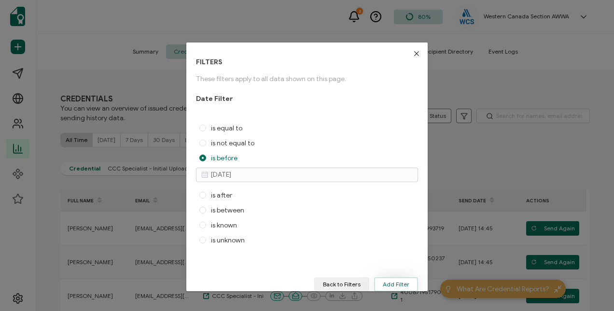
click at [388, 281] on span "Add Filter" at bounding box center [396, 284] width 27 height 6
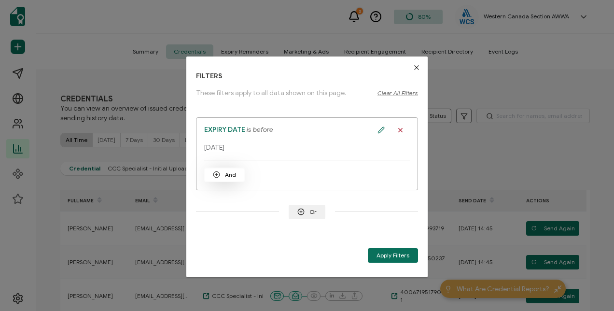
click at [228, 173] on span "And" at bounding box center [224, 174] width 23 height 7
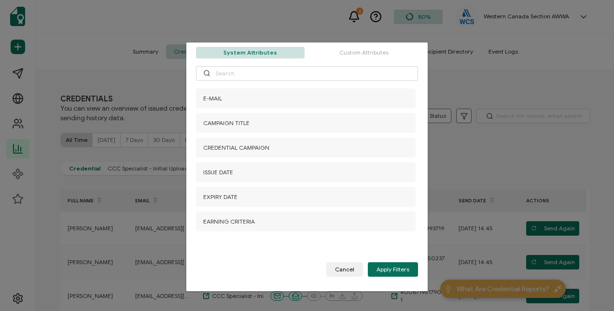
scroll to position [0, 0]
click at [360, 52] on p "Custom Attributes" at bounding box center [363, 53] width 109 height 12
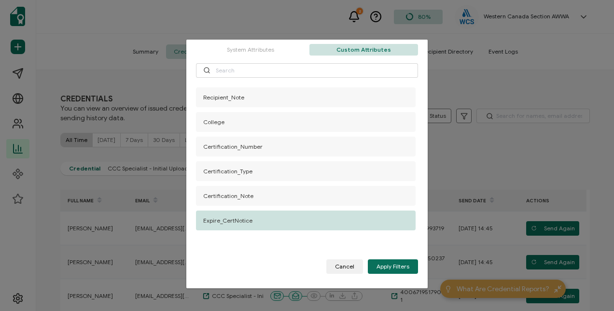
scroll to position [4, 0]
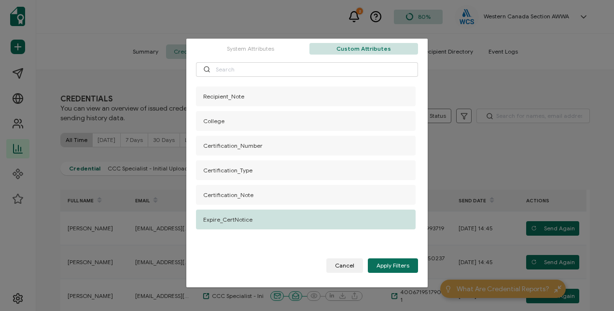
click at [243, 214] on div "Expire_CertNotice" at bounding box center [306, 220] width 220 height 20
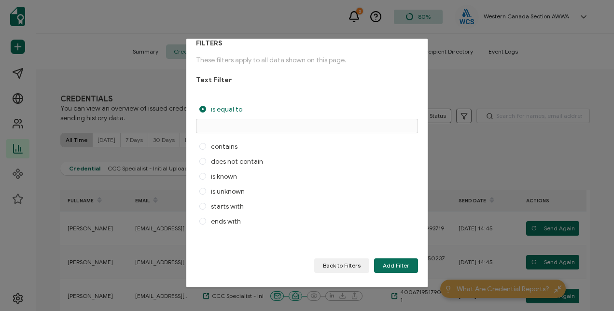
scroll to position [14, 0]
click at [202, 192] on span "dialog" at bounding box center [202, 192] width 7 height 7
click at [202, 192] on input "is unknown" at bounding box center [202, 193] width 7 height 8
radio input "true"
radio input "false"
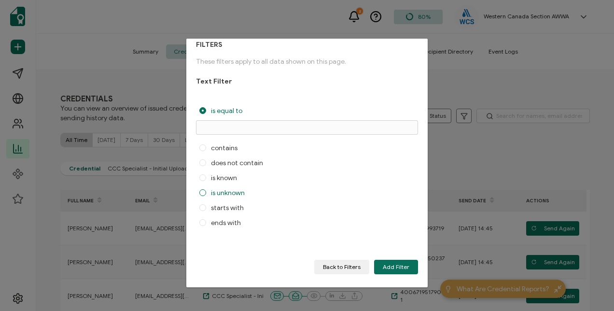
radio input "true"
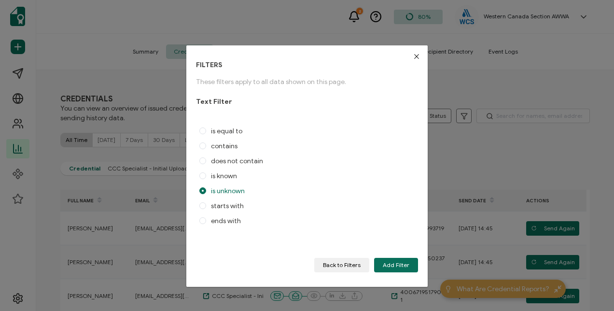
scroll to position [0, 0]
click at [397, 264] on span "Add Filter" at bounding box center [396, 266] width 27 height 6
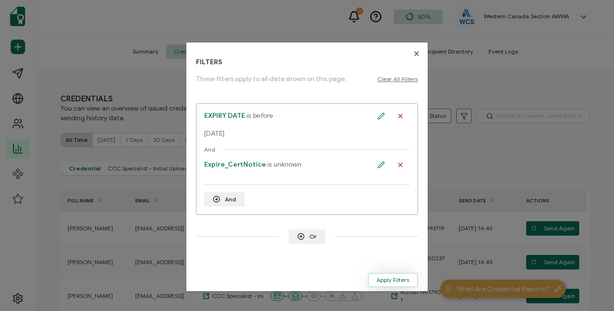
click at [387, 278] on span "Apply Filters" at bounding box center [393, 280] width 33 height 6
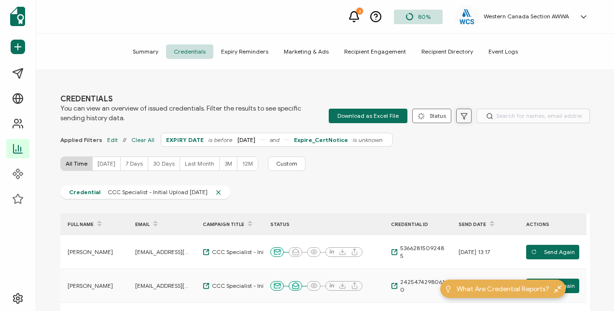
click at [461, 116] on icon at bounding box center [464, 116] width 6 height 6
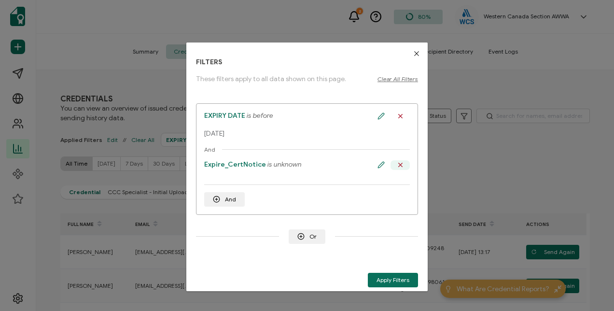
click at [397, 164] on icon "dialog" at bounding box center [400, 164] width 7 height 9
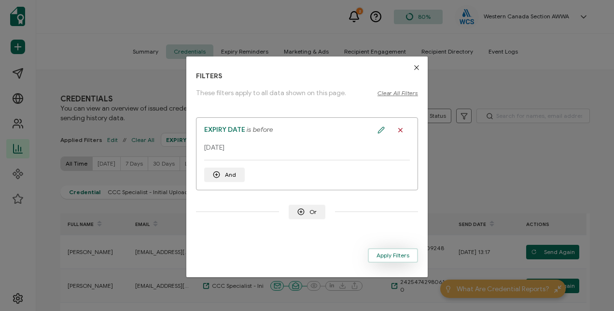
click at [377, 254] on span "Apply Filters" at bounding box center [393, 256] width 33 height 6
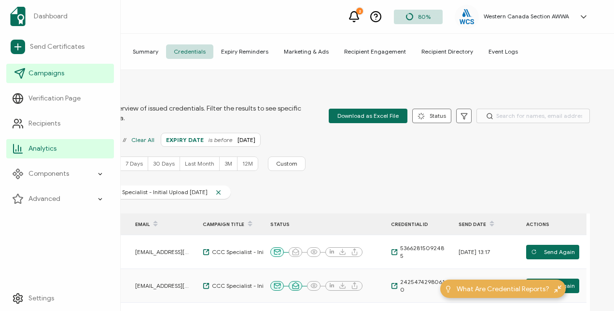
click at [42, 72] on span "Campaigns" at bounding box center [46, 74] width 36 height 10
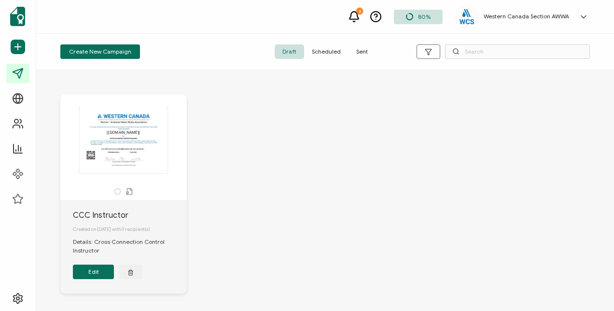
click at [364, 48] on span "Sent" at bounding box center [362, 51] width 27 height 14
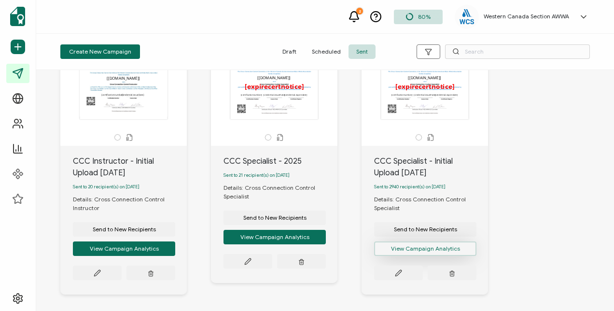
scroll to position [97, 0]
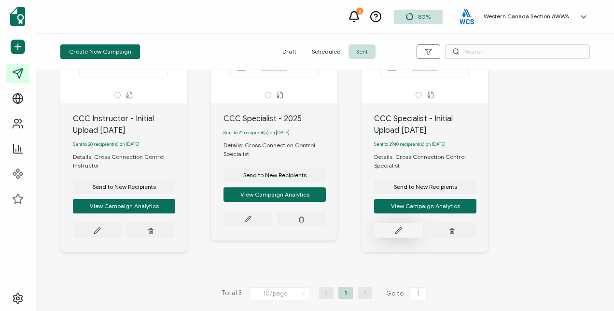
click at [101, 231] on icon at bounding box center [97, 230] width 7 height 7
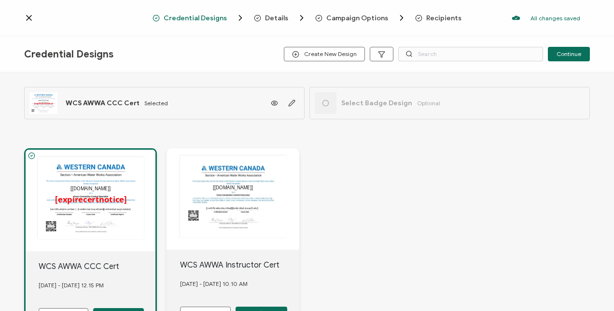
click at [435, 19] on span "Recipients" at bounding box center [443, 17] width 35 height 7
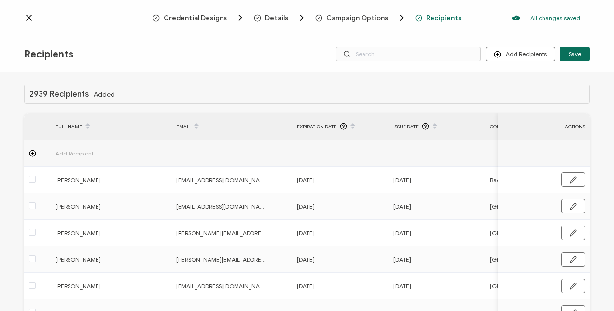
click at [351, 124] on icon at bounding box center [353, 123] width 5 height 5
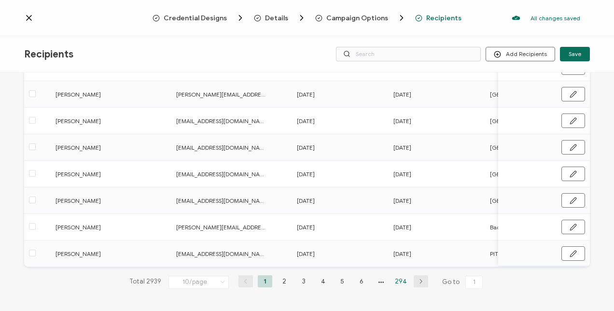
click at [397, 280] on li "294" at bounding box center [401, 281] width 16 height 12
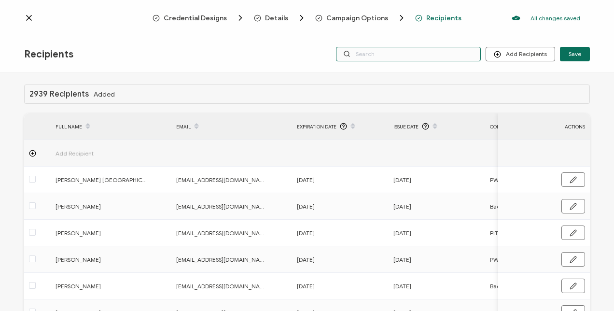
drag, startPoint x: 369, startPoint y: 54, endPoint x: 421, endPoint y: 70, distance: 53.9
click at [370, 55] on input "text" at bounding box center [408, 54] width 145 height 14
type input "202"
click at [399, 51] on input "202" at bounding box center [408, 54] width 145 height 14
type input "2025"
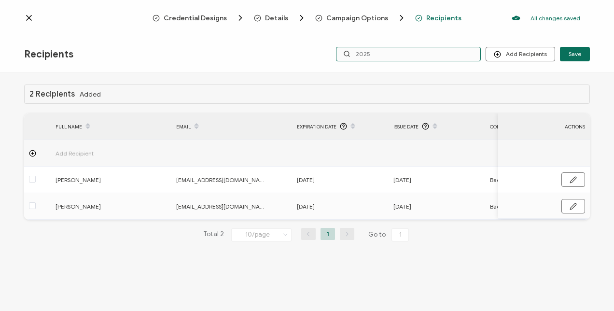
drag, startPoint x: 373, startPoint y: 54, endPoint x: 323, endPoint y: 50, distance: 49.4
click at [323, 50] on div "Recipients Add Recipients Upload Recipients Import From Recipients Import From …" at bounding box center [307, 54] width 614 height 36
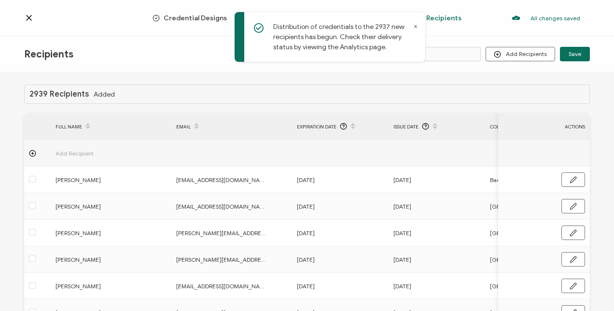
click at [251, 92] on div "2939 Recipients Added" at bounding box center [307, 93] width 566 height 19
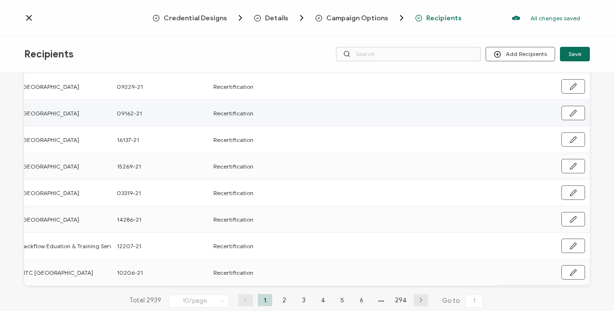
scroll to position [167, 0]
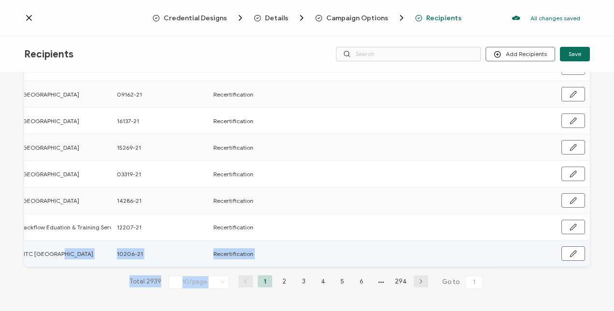
drag, startPoint x: 281, startPoint y: 267, endPoint x: 95, endPoint y: 253, distance: 186.9
click at [95, 253] on div "2939 Recipients Added FULL NAME EMAIL Expiration Date Issue Date College Certif…" at bounding box center [307, 111] width 566 height 385
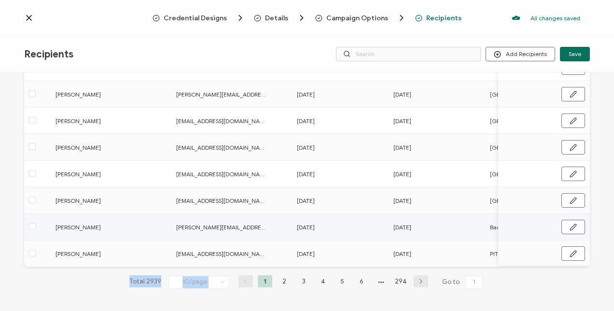
scroll to position [0, 0]
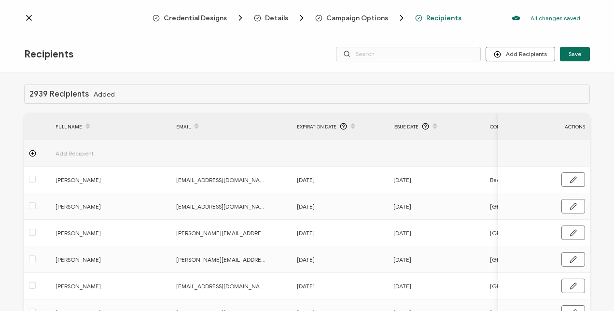
click at [433, 125] on icon at bounding box center [435, 123] width 5 height 5
click at [434, 126] on span at bounding box center [435, 126] width 12 height 16
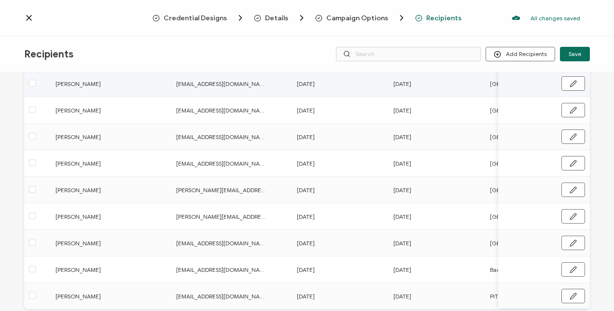
scroll to position [167, 0]
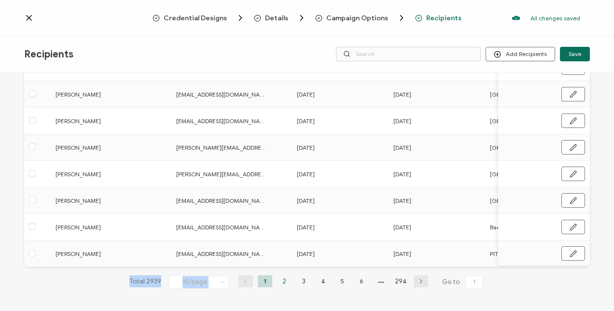
click at [283, 280] on li "2" at bounding box center [284, 281] width 14 height 12
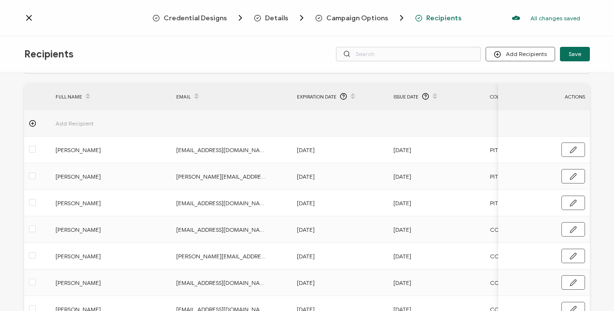
scroll to position [0, 0]
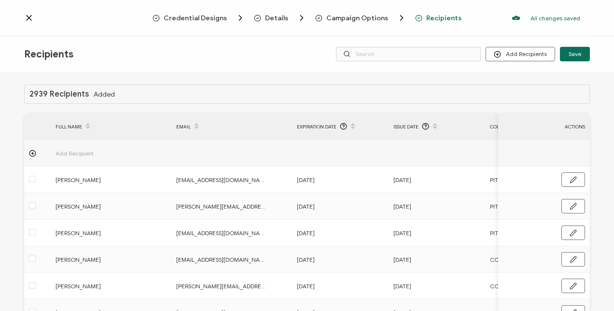
click at [351, 125] on icon at bounding box center [353, 123] width 5 height 5
click at [351, 126] on span at bounding box center [353, 126] width 12 height 16
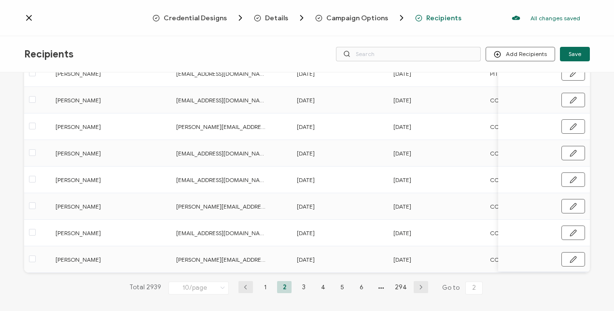
scroll to position [167, 0]
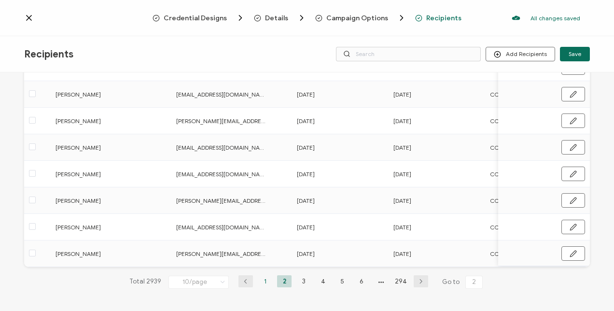
click at [265, 279] on li "1" at bounding box center [265, 281] width 14 height 12
